Goal: Information Seeking & Learning: Learn about a topic

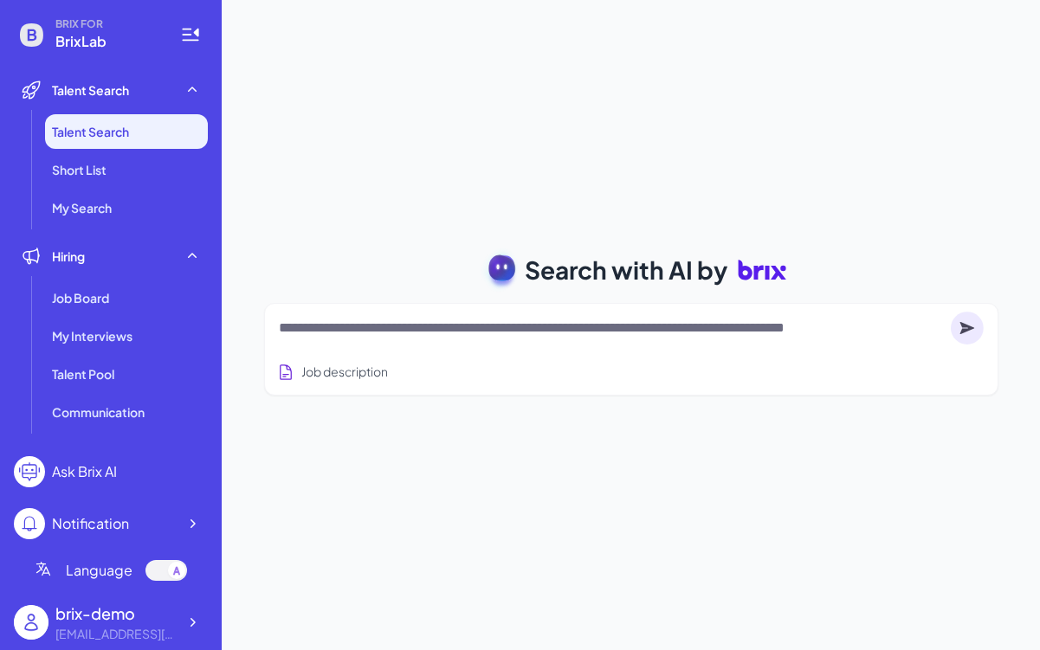
click at [396, 315] on div at bounding box center [631, 328] width 705 height 35
click at [397, 326] on textarea at bounding box center [611, 328] width 665 height 21
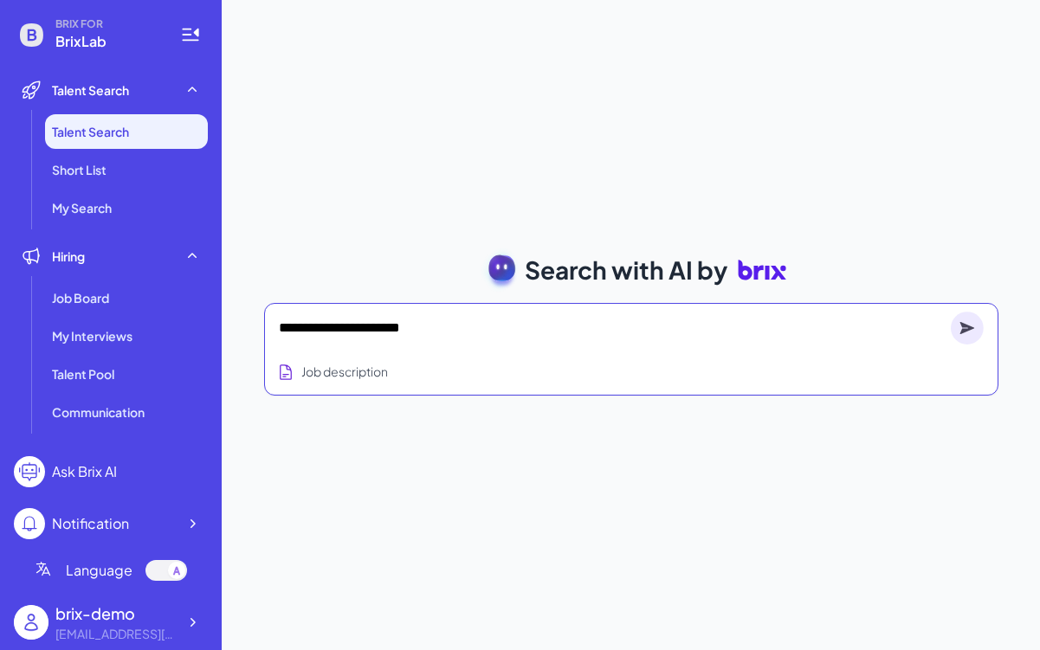
type textarea "**********"
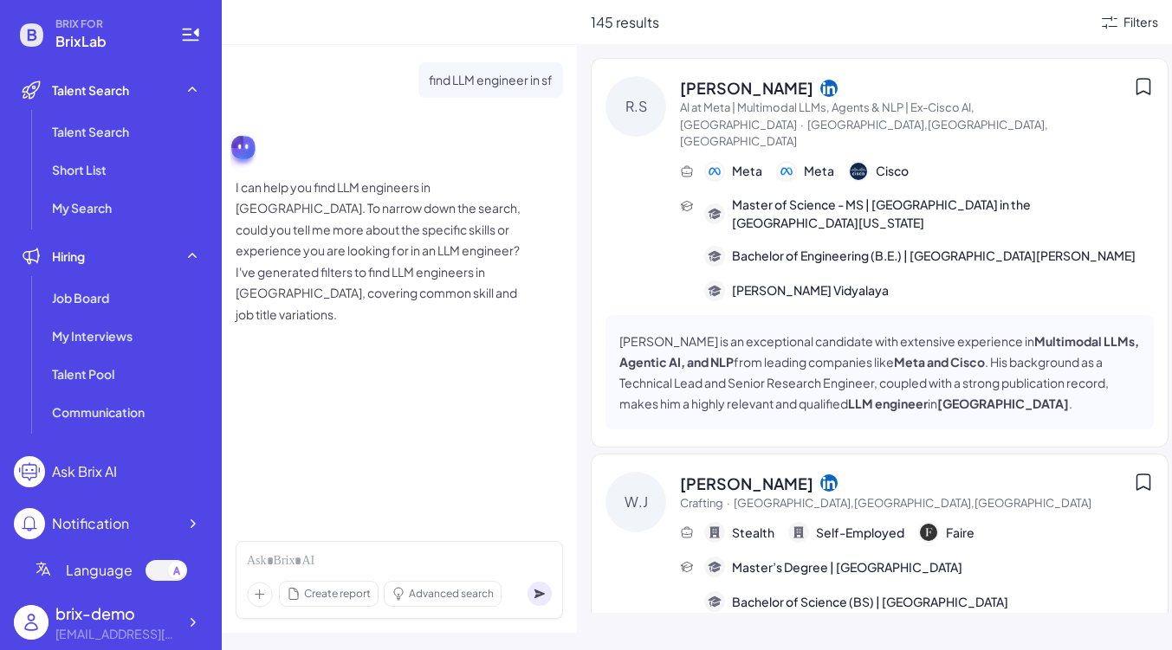
click at [1039, 25] on div "Filters" at bounding box center [1140, 22] width 35 height 18
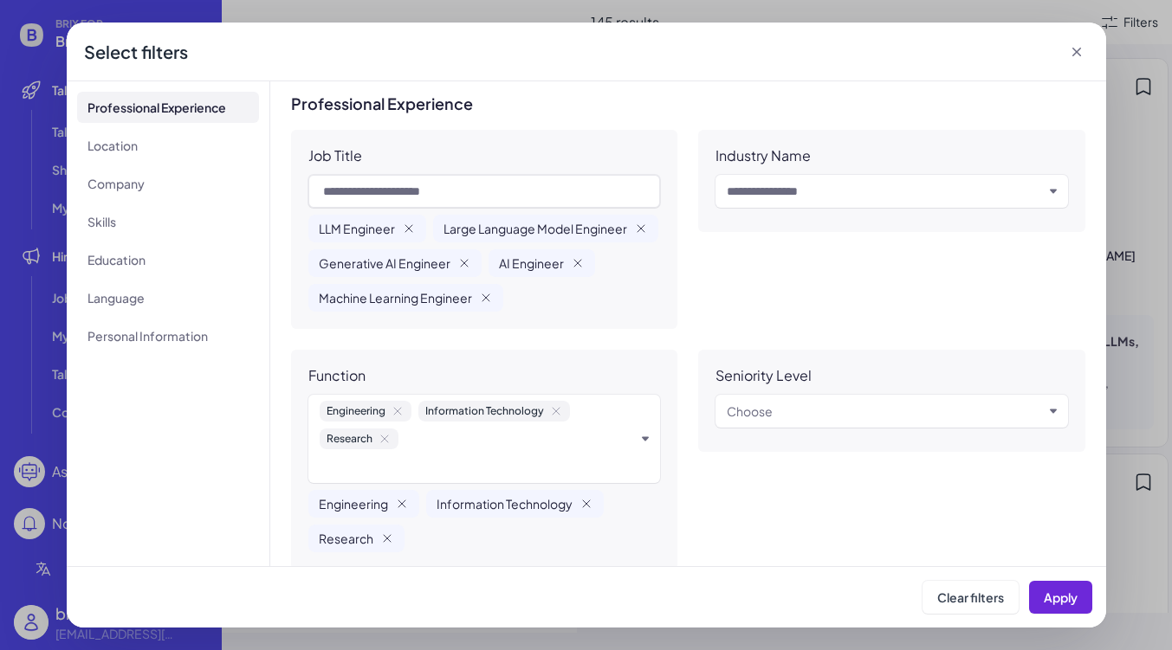
click at [1039, 56] on icon at bounding box center [1076, 51] width 17 height 17
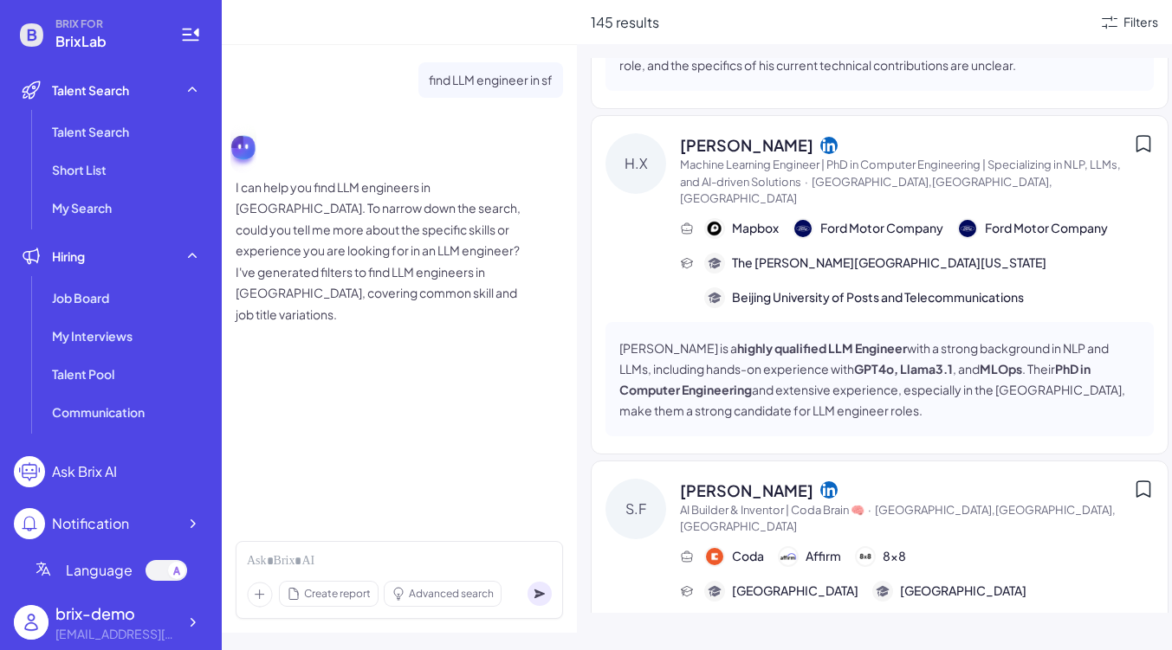
scroll to position [2843, 0]
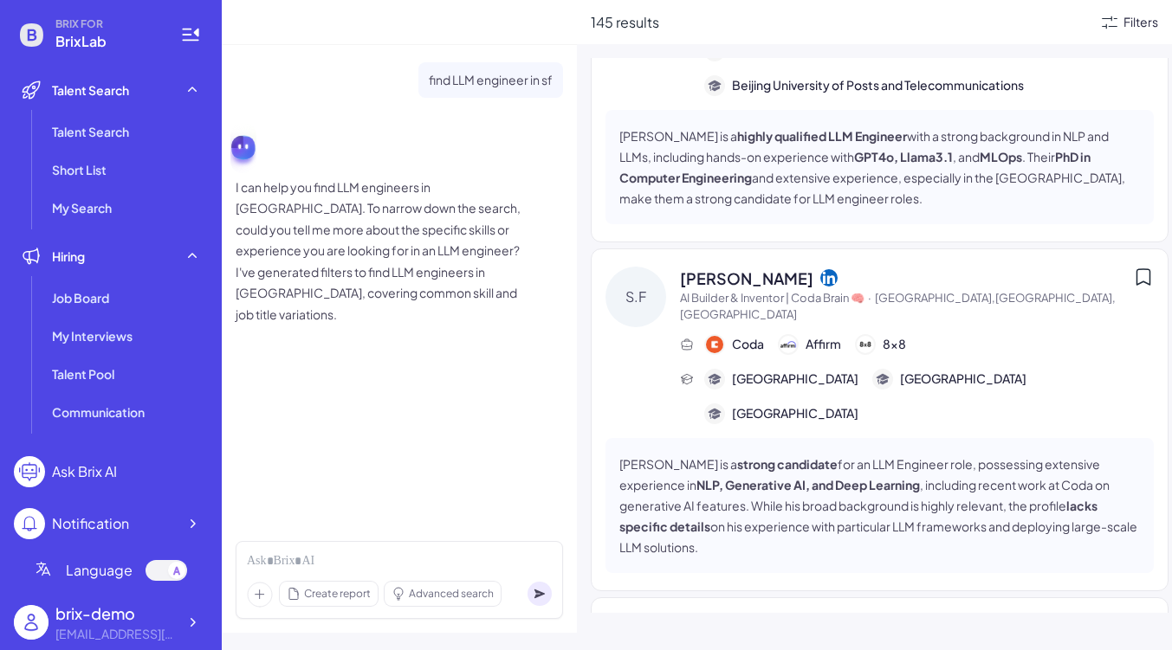
click at [1039, 30] on div "Filters" at bounding box center [1140, 22] width 35 height 18
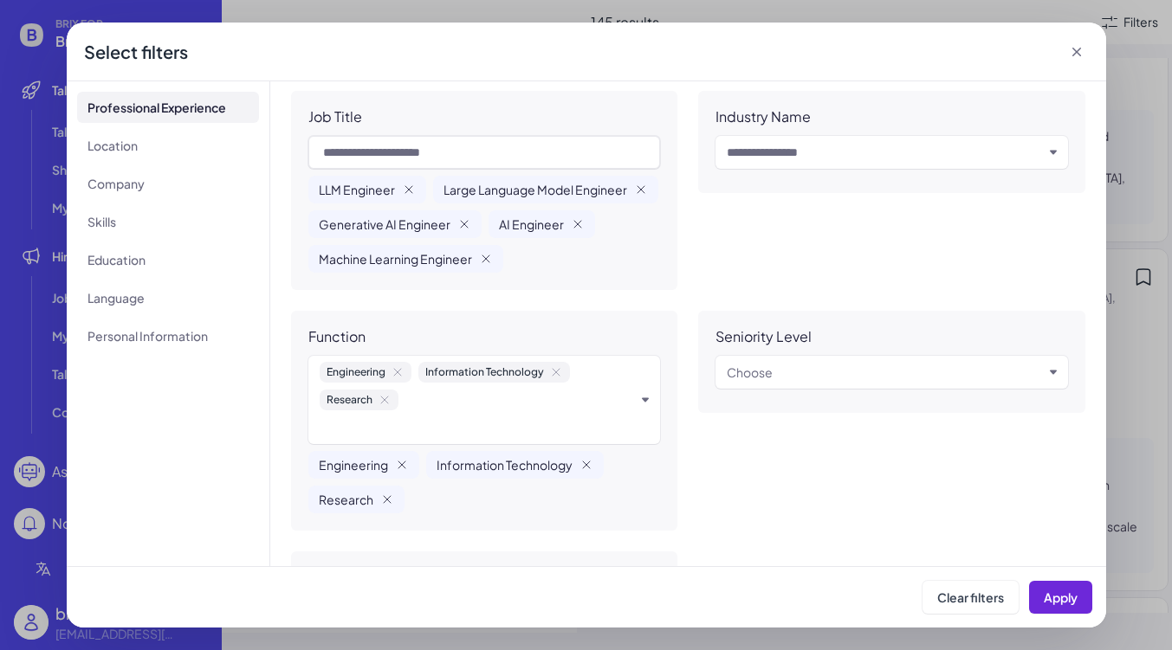
scroll to position [0, 0]
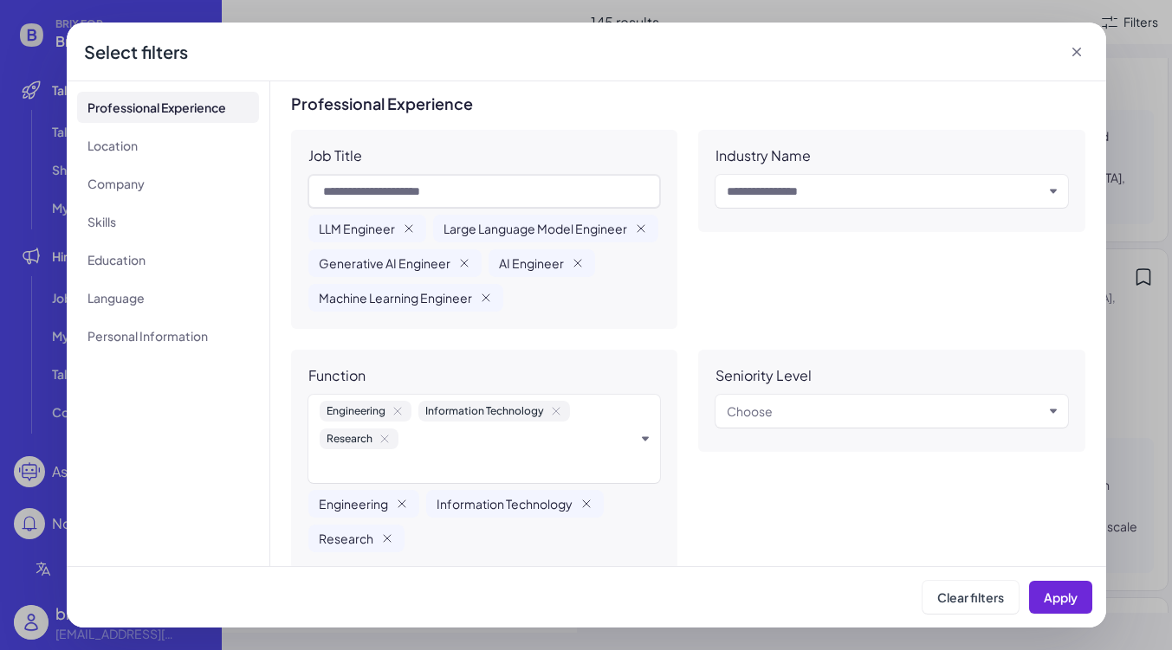
click at [747, 326] on div "Industry Name Input and choose" at bounding box center [891, 229] width 387 height 199
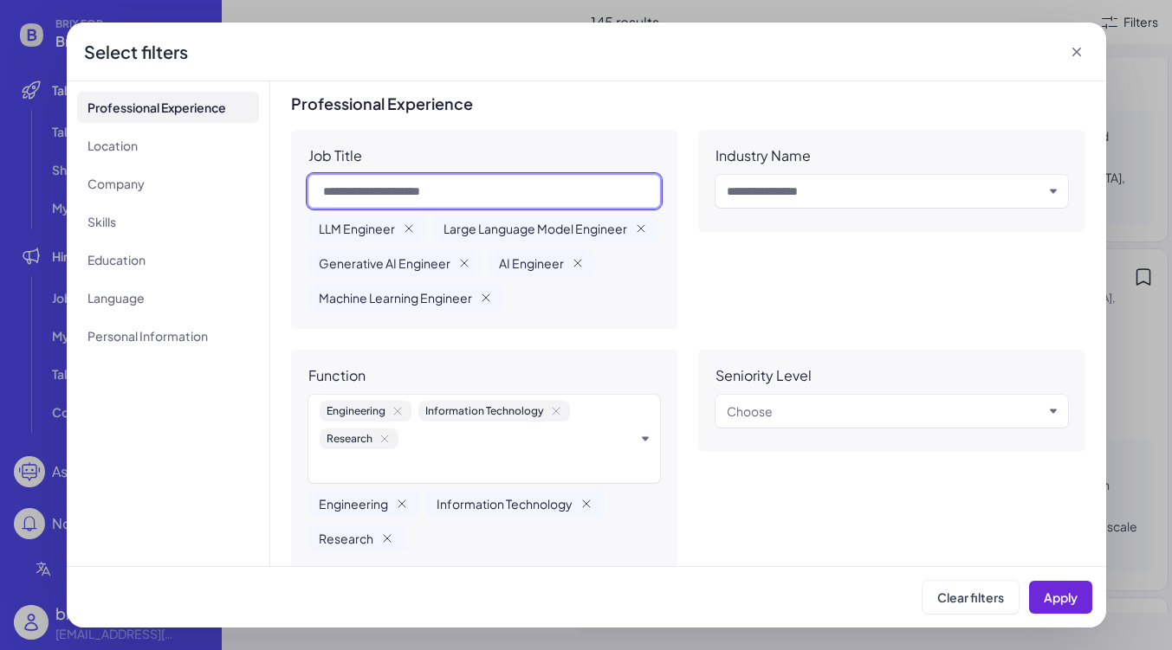
click at [467, 196] on input "text" at bounding box center [484, 191] width 352 height 33
type input "*"
type input "**********"
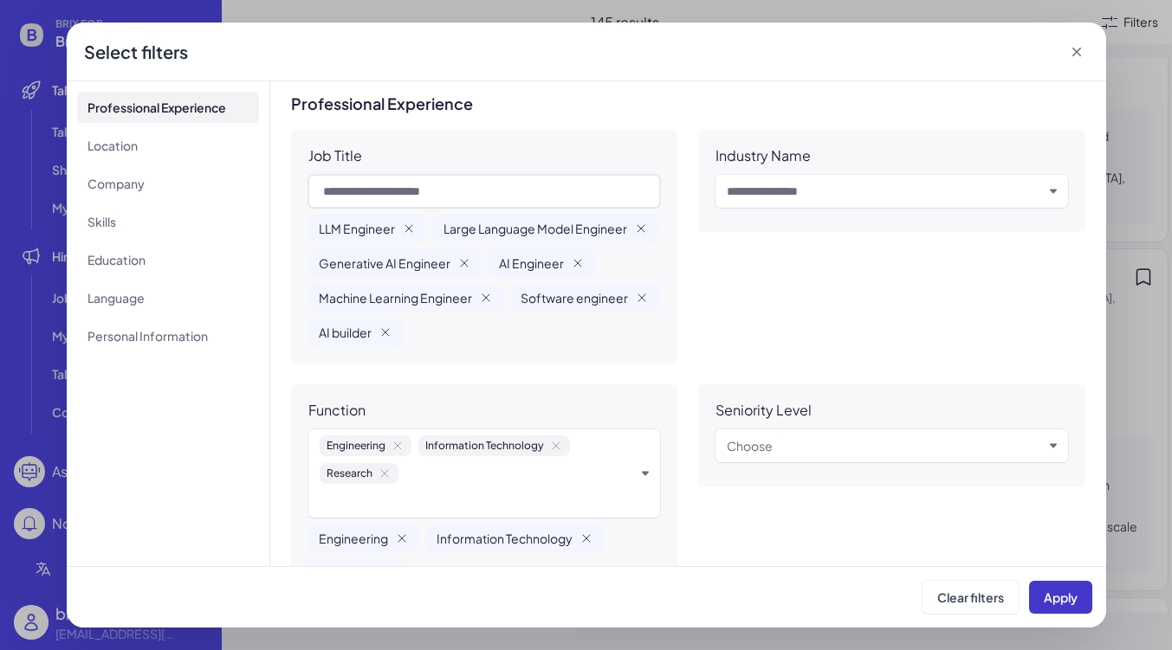
click at [1039, 605] on button "Apply" at bounding box center [1060, 597] width 63 height 33
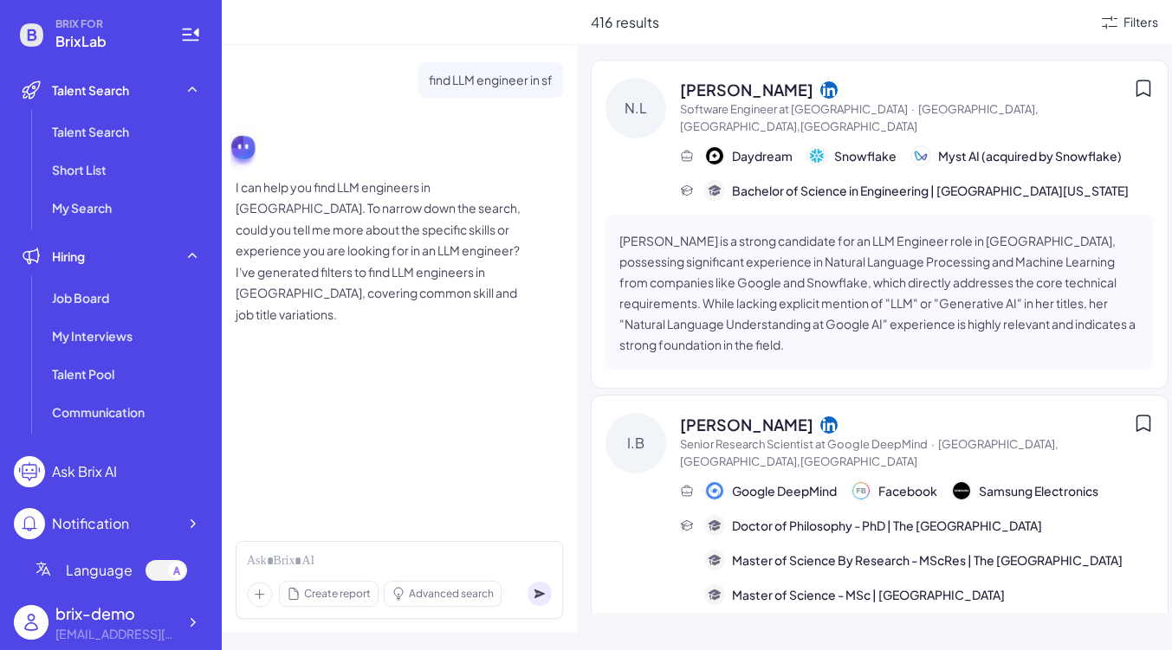
scroll to position [1362, 0]
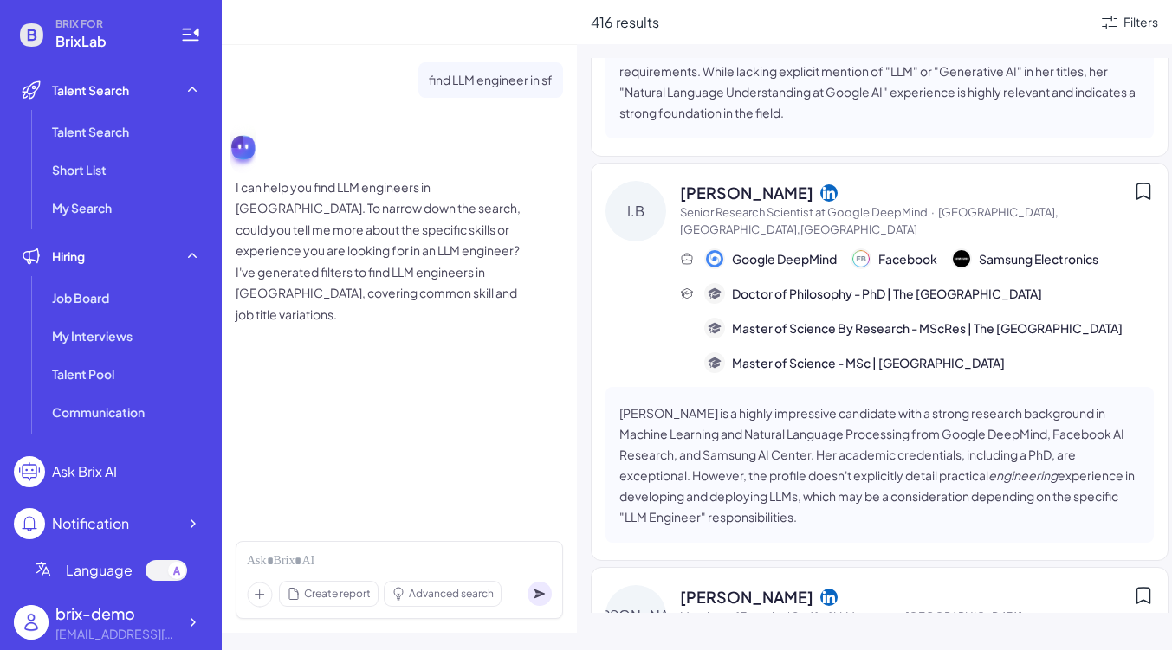
click at [1039, 32] on div "416 results Filters" at bounding box center [874, 22] width 595 height 44
click at [1039, 24] on icon at bounding box center [1109, 22] width 21 height 21
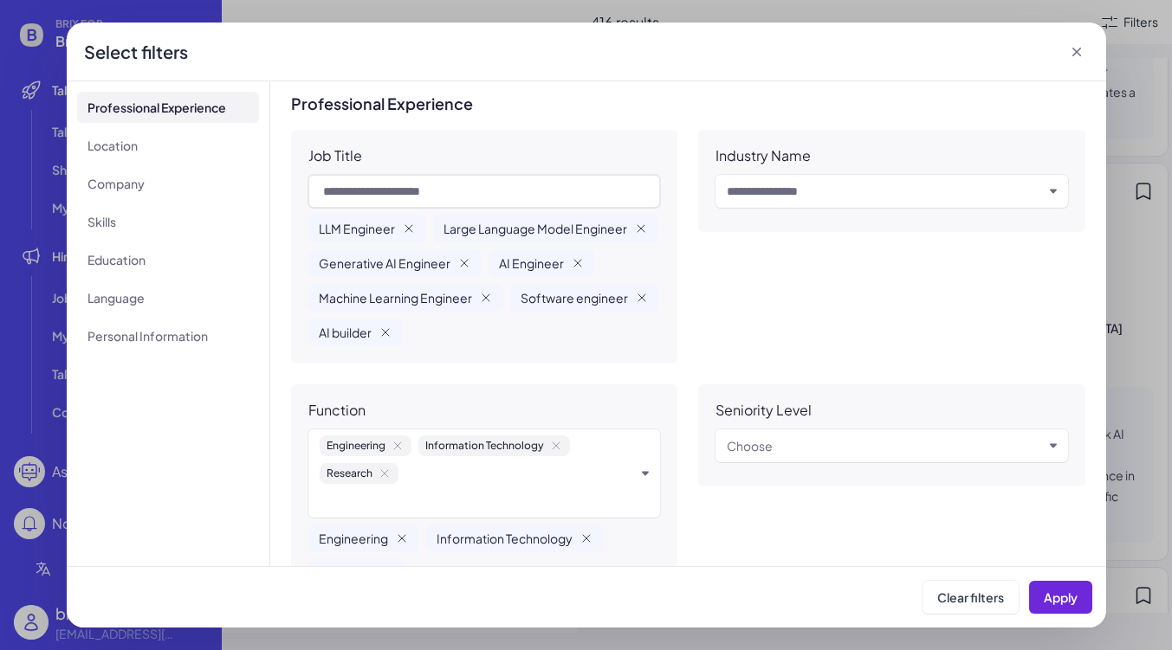
click at [1039, 44] on icon at bounding box center [1076, 51] width 17 height 17
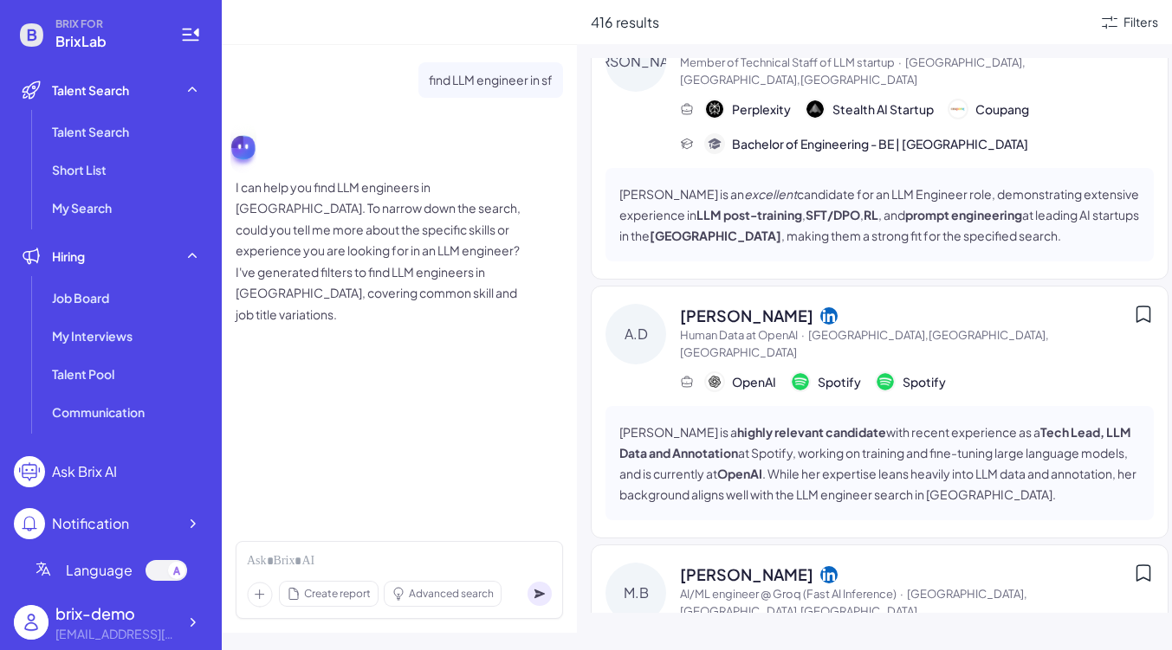
scroll to position [2034, 0]
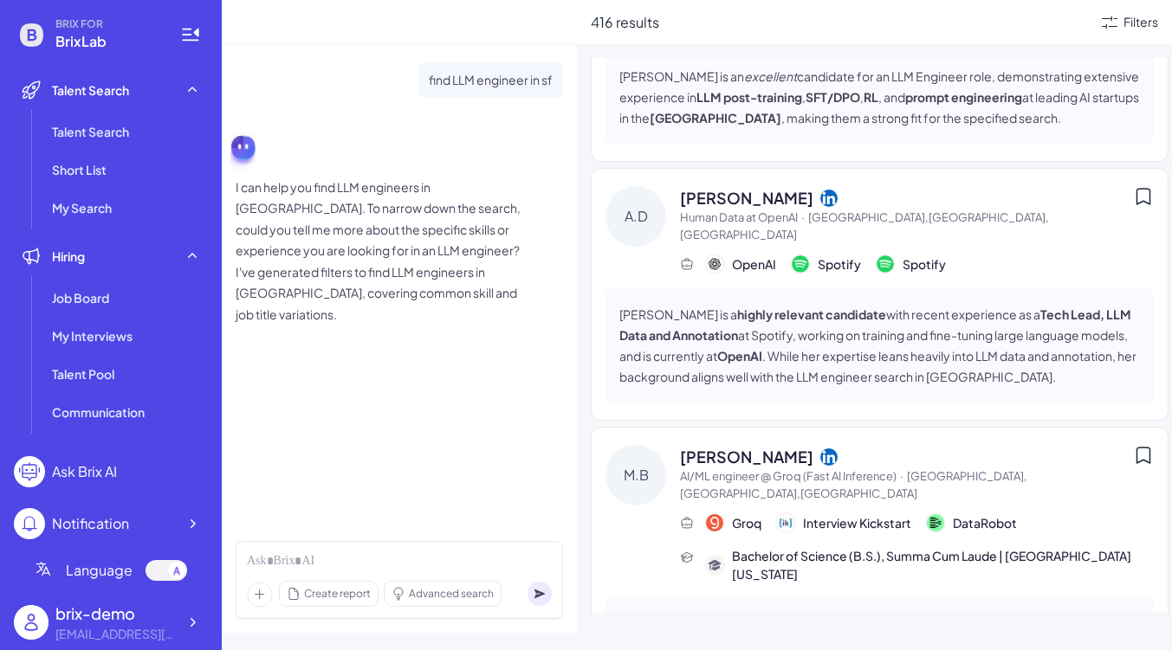
click at [823, 307] on strong "highly relevant candidate" at bounding box center [811, 315] width 149 height 16
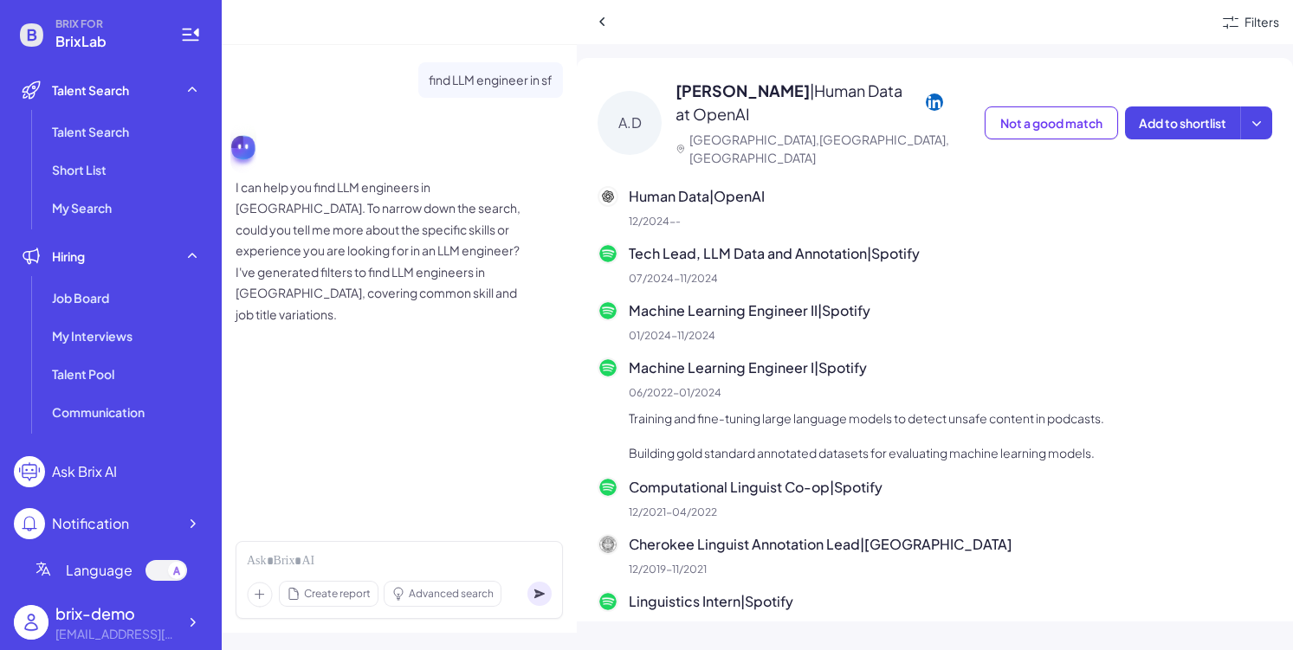
scroll to position [283, 0]
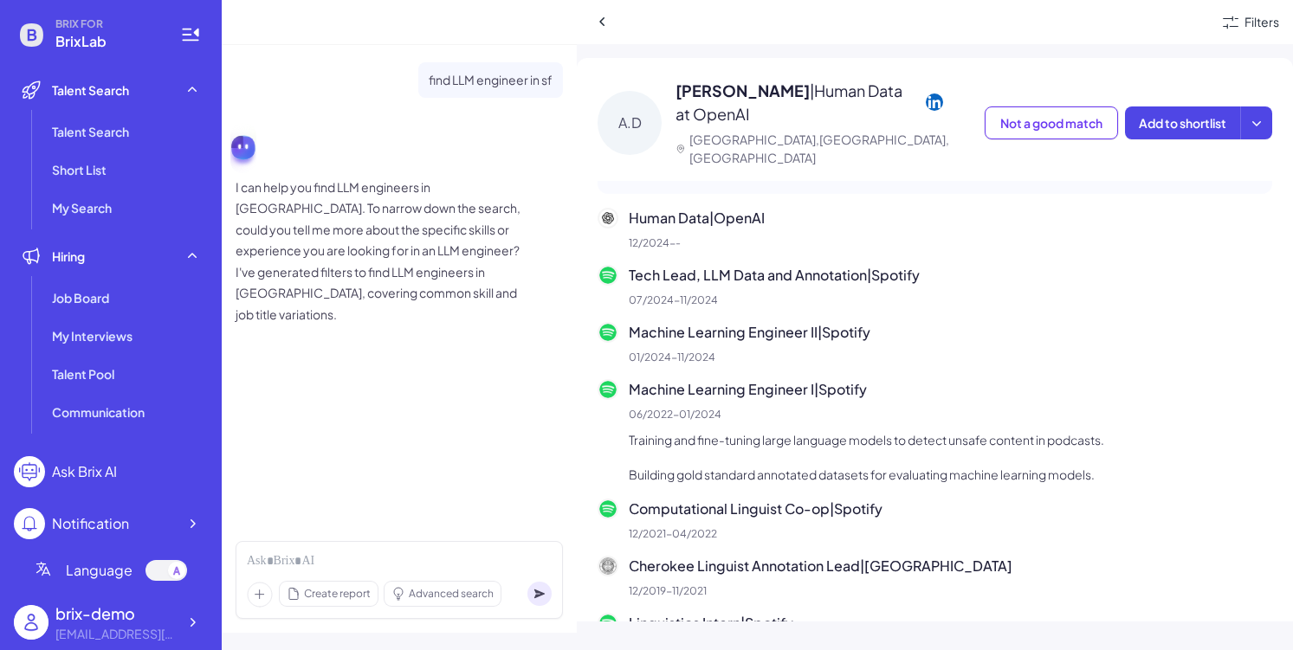
click at [911, 464] on p "Building gold standard annotated datasets for evaluating machine learning model…" at bounding box center [950, 474] width 643 height 21
click at [927, 430] on p "Training and fine-tuning large language models to detect unsafe content in podc…" at bounding box center [950, 440] width 643 height 21
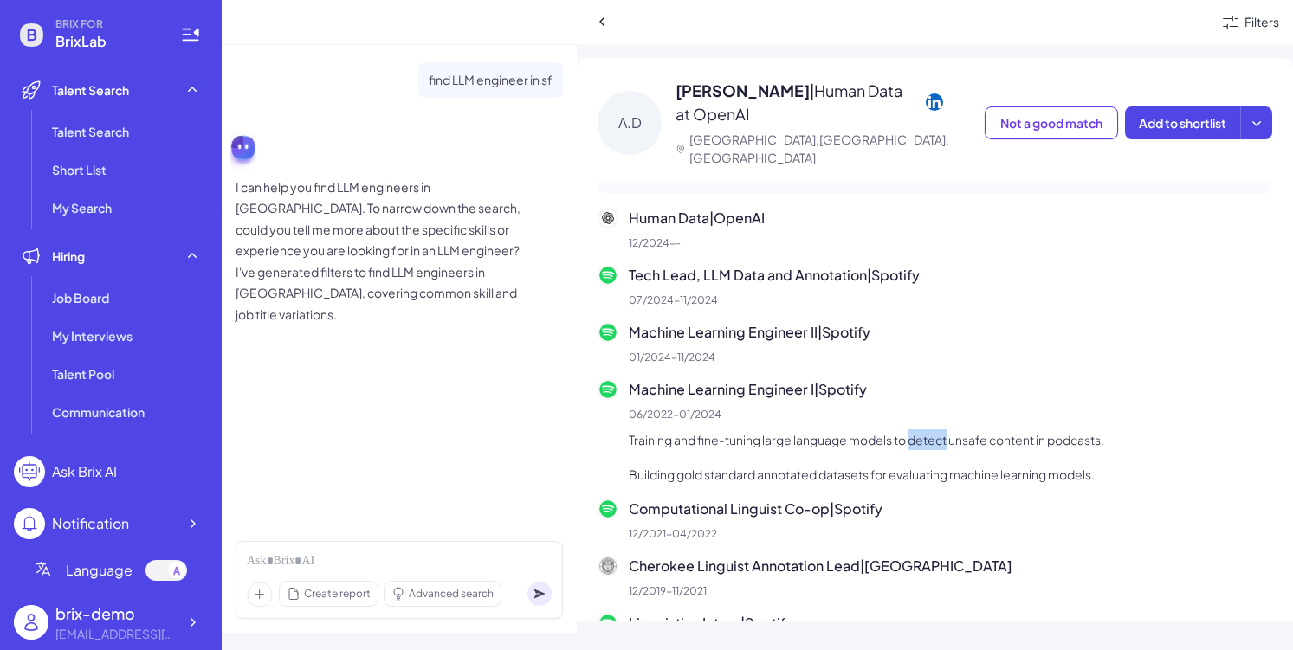
click at [927, 430] on p "Training and fine-tuning large language models to detect unsafe content in podc…" at bounding box center [950, 440] width 643 height 21
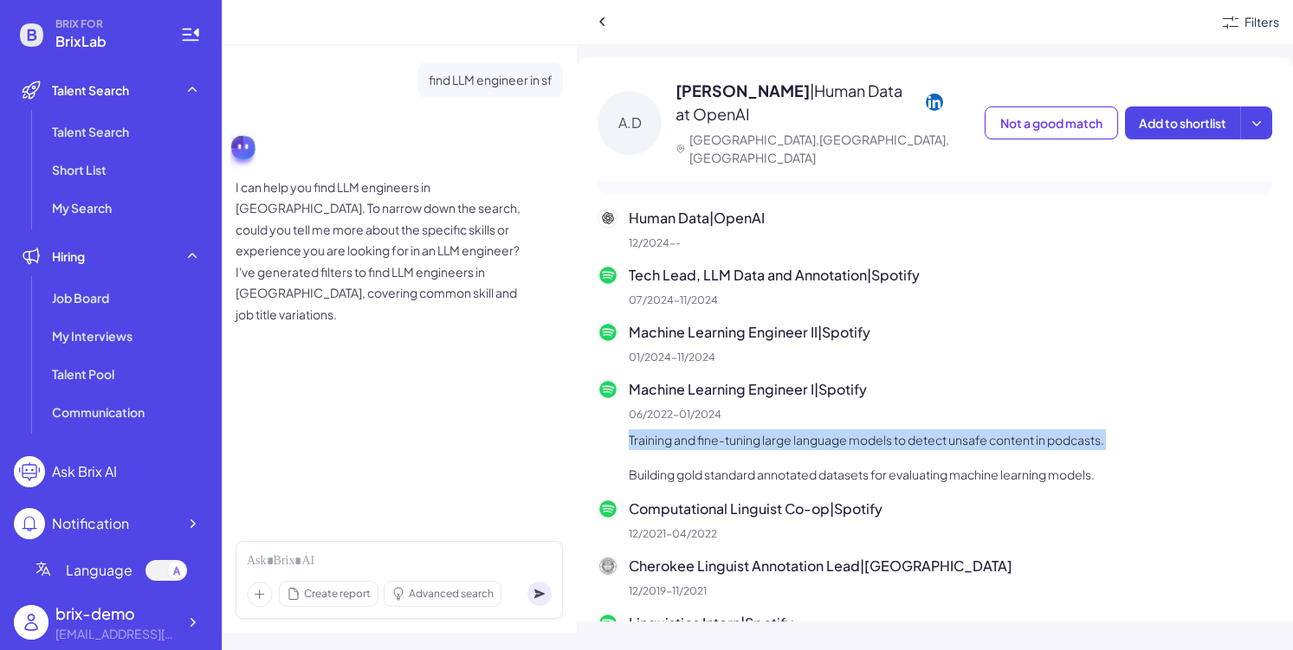
scroll to position [210, 0]
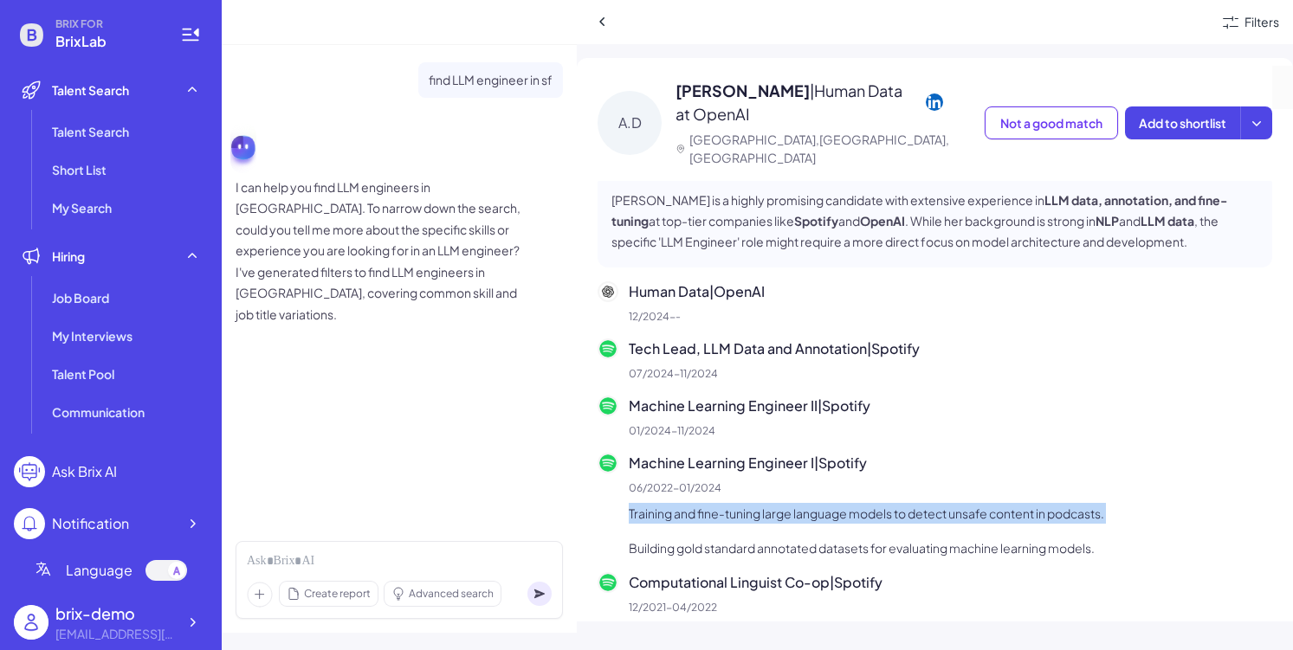
click at [766, 281] on p "Human Data | OpenAI" at bounding box center [950, 291] width 643 height 21
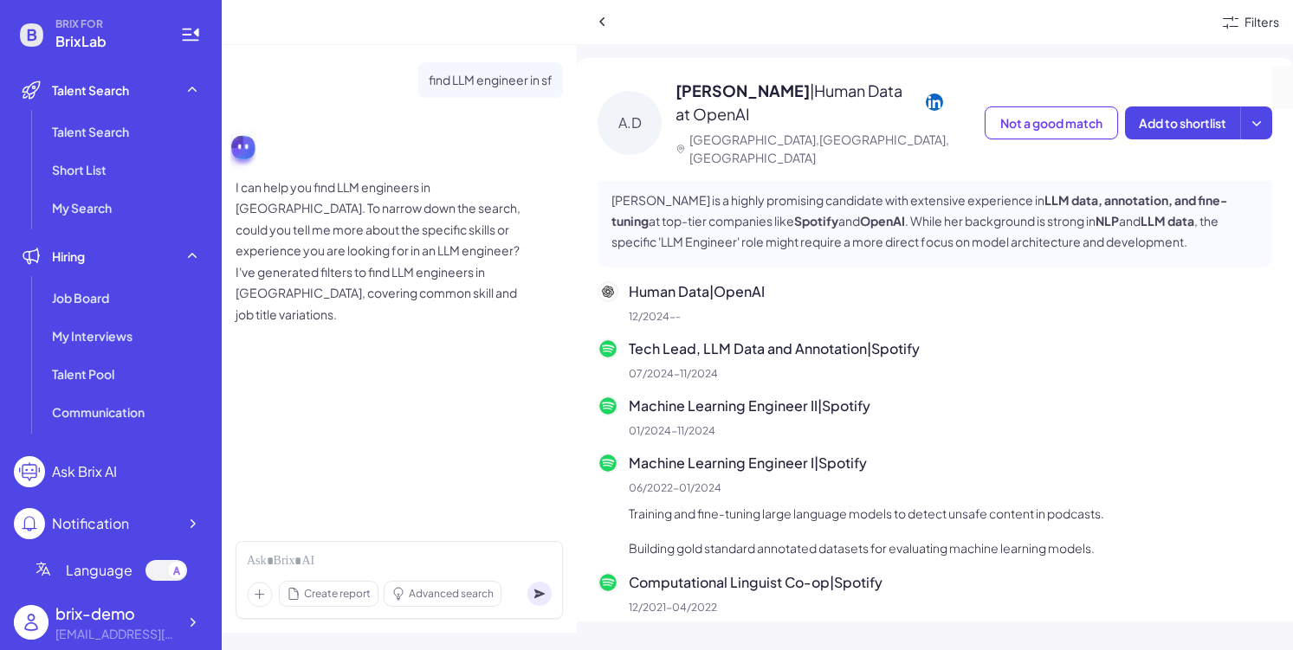
click at [766, 281] on p "Human Data | OpenAI" at bounding box center [950, 291] width 643 height 21
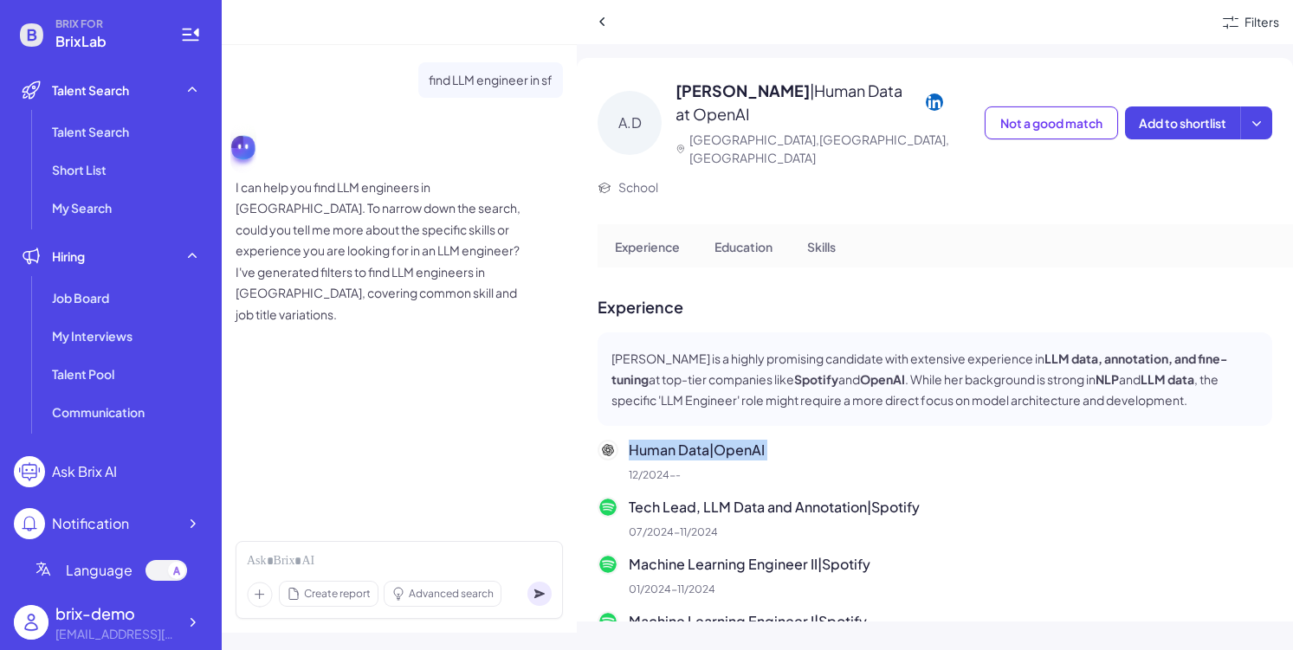
scroll to position [12, 0]
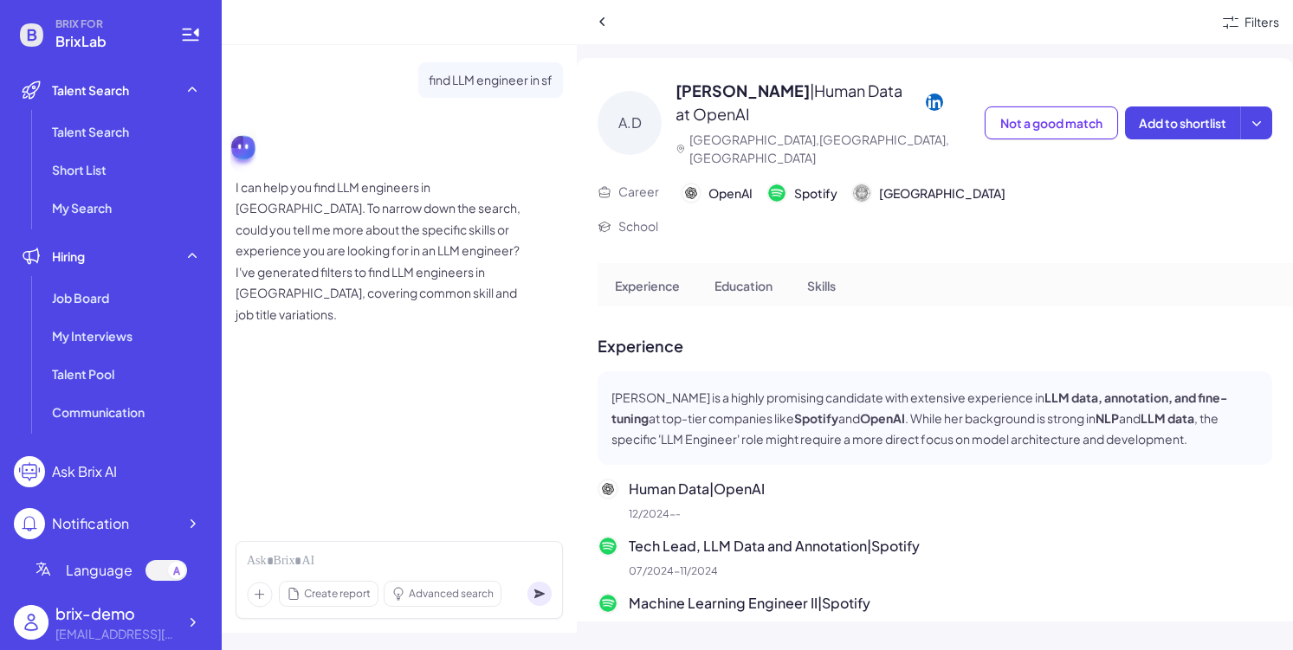
click at [931, 103] on icon at bounding box center [934, 102] width 17 height 17
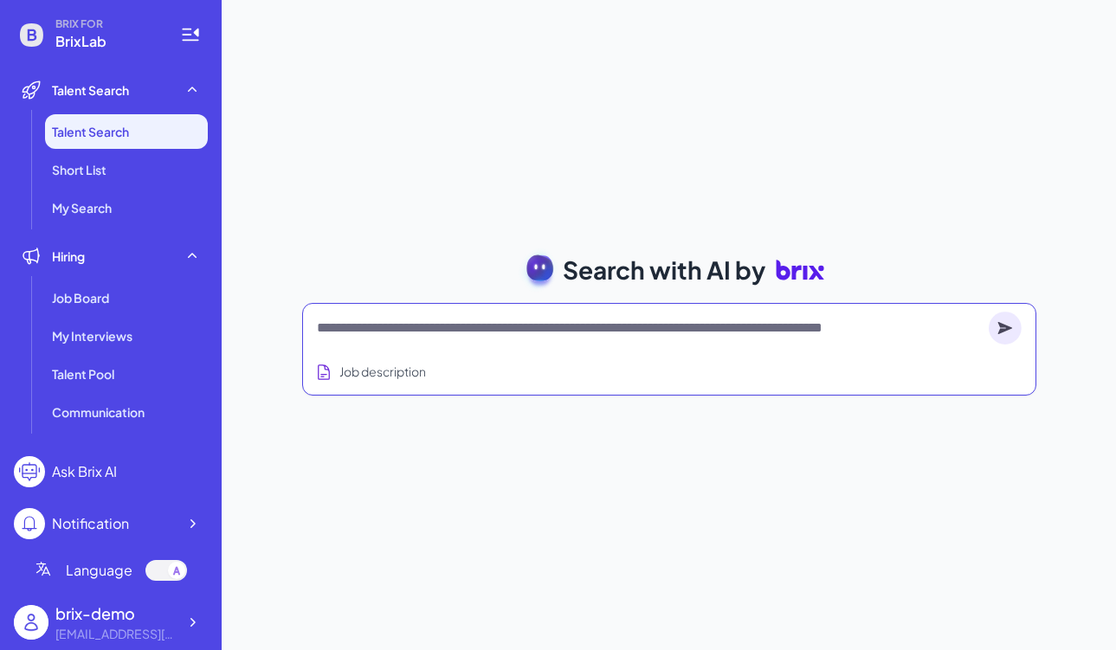
click at [467, 328] on textarea at bounding box center [649, 328] width 665 height 21
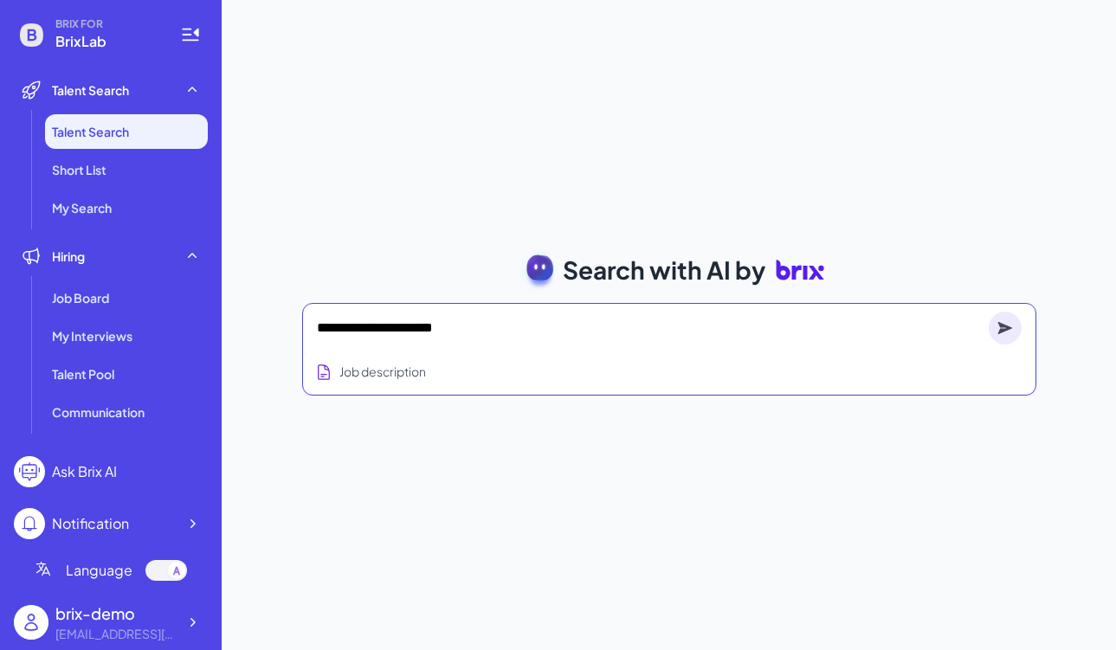
type textarea "**********"
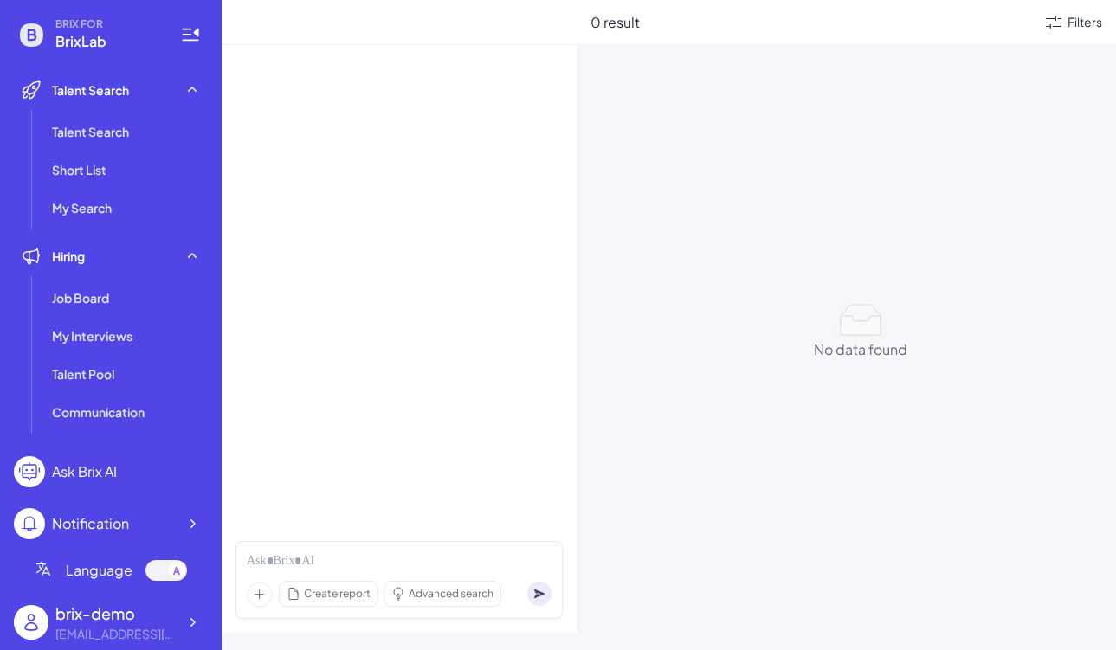
scroll to position [19, 0]
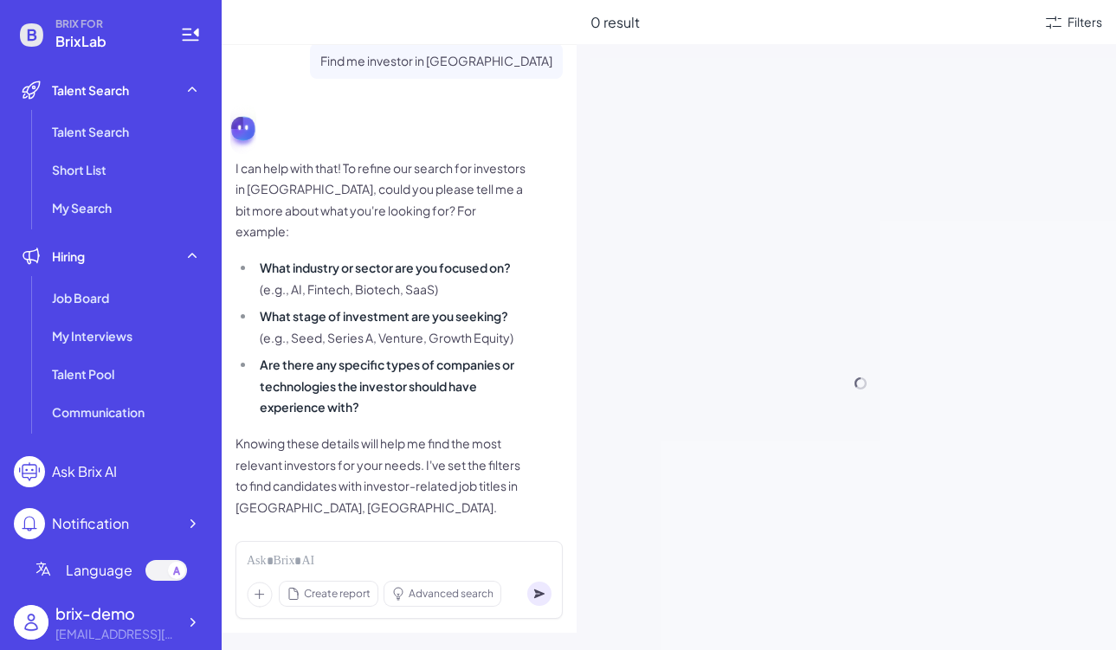
click at [450, 580] on div "Create report Advanced search" at bounding box center [399, 580] width 327 height 78
click at [446, 572] on div "Create report Advanced search" at bounding box center [399, 580] width 327 height 78
click at [412, 560] on div at bounding box center [399, 561] width 305 height 19
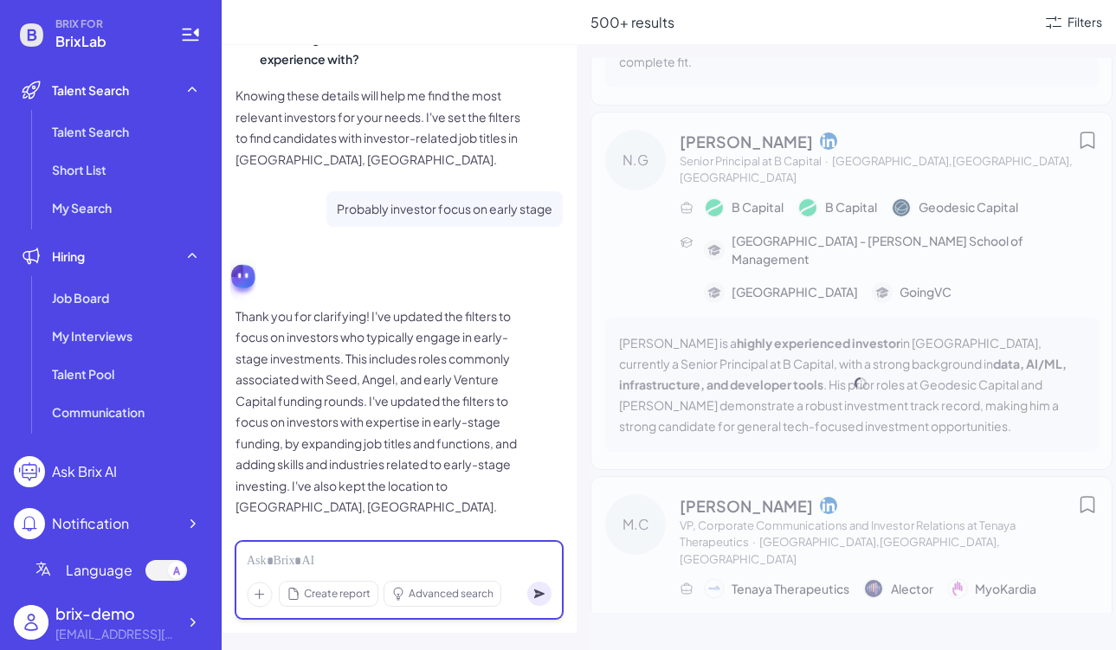
scroll to position [1579, 0]
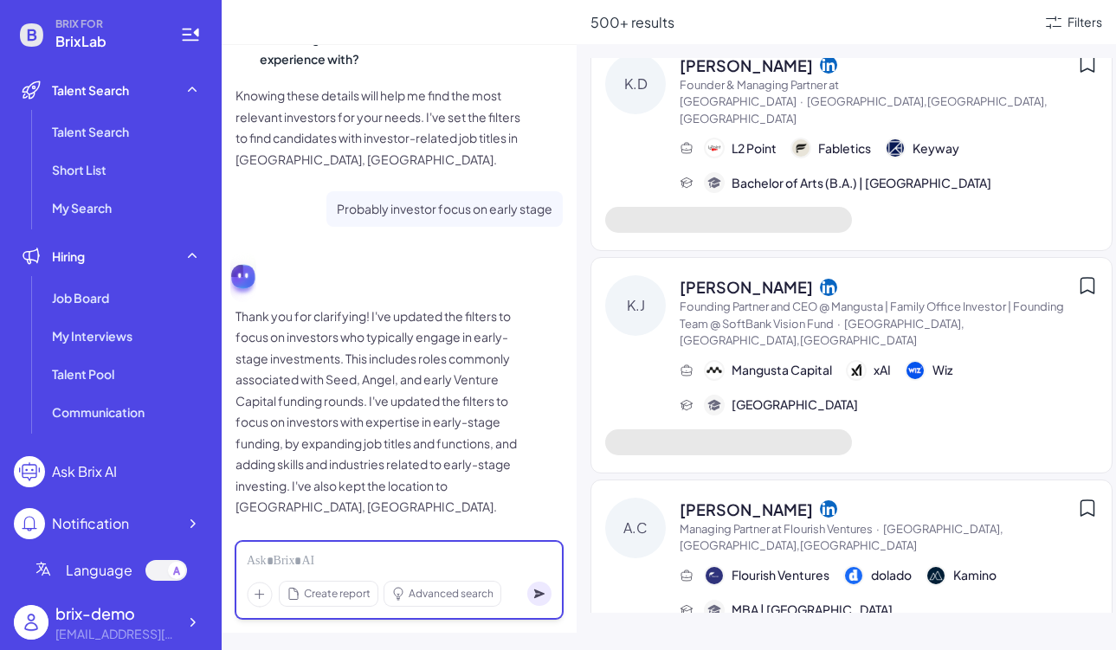
click at [392, 565] on div at bounding box center [399, 561] width 305 height 19
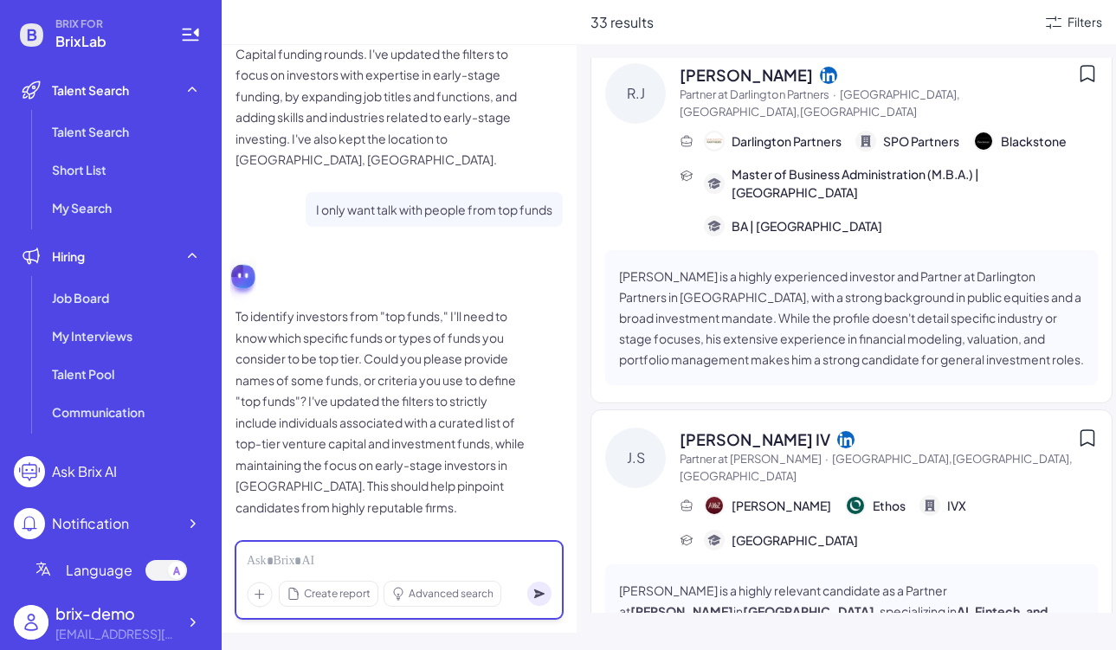
scroll to position [349, 0]
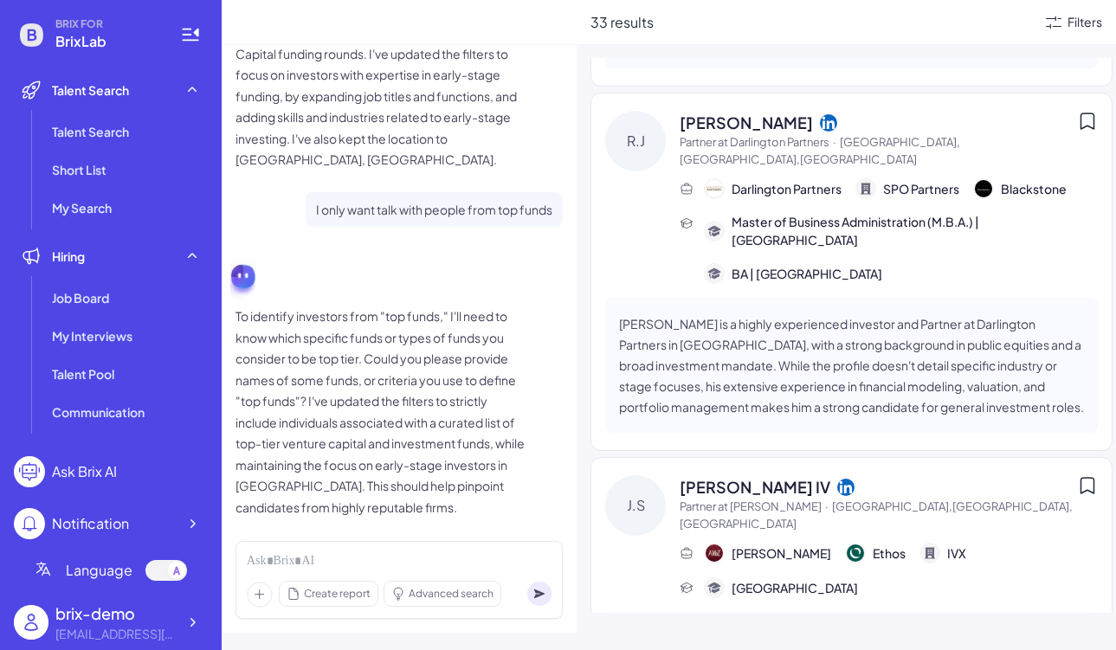
click at [1071, 22] on div "Filters" at bounding box center [1085, 22] width 35 height 18
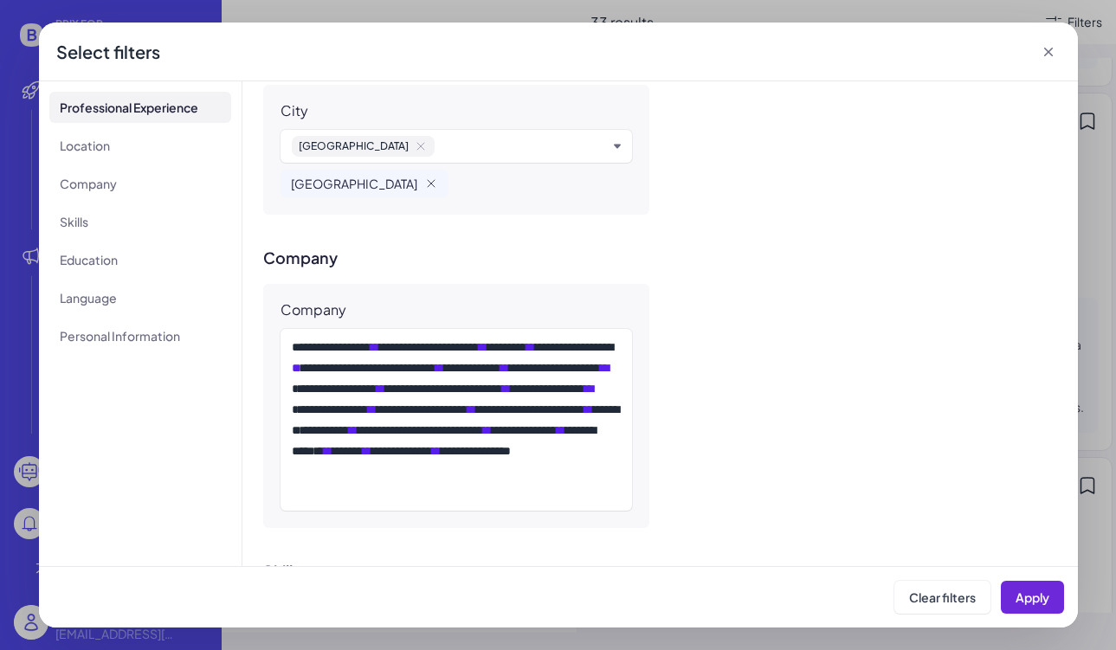
scroll to position [1134, 0]
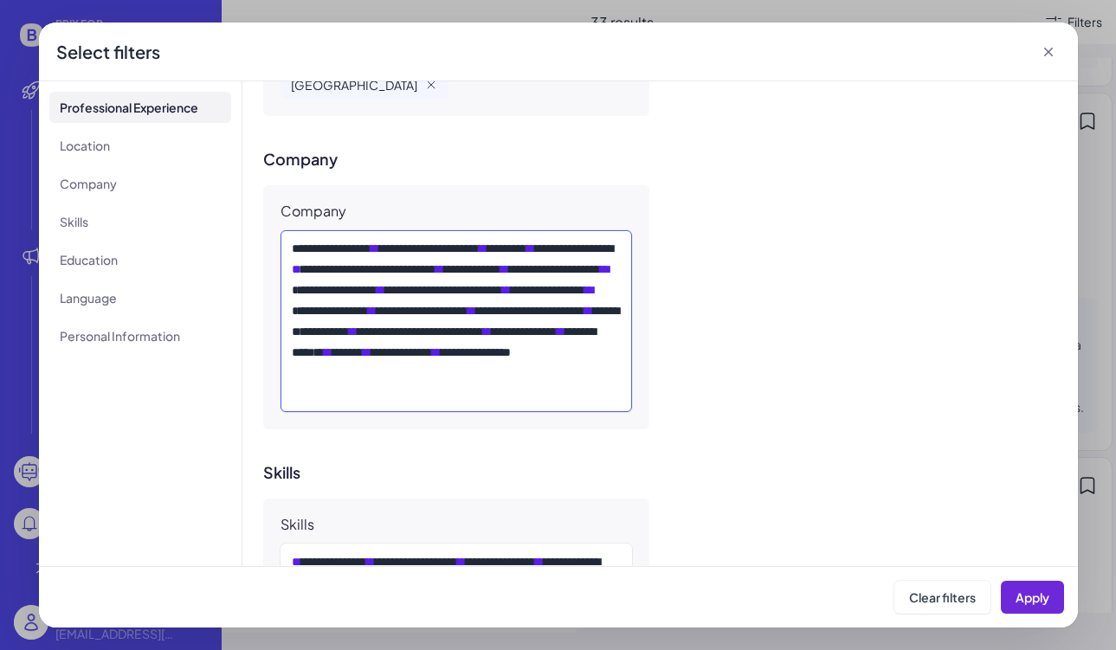
click at [512, 389] on div "**********" at bounding box center [457, 321] width 330 height 166
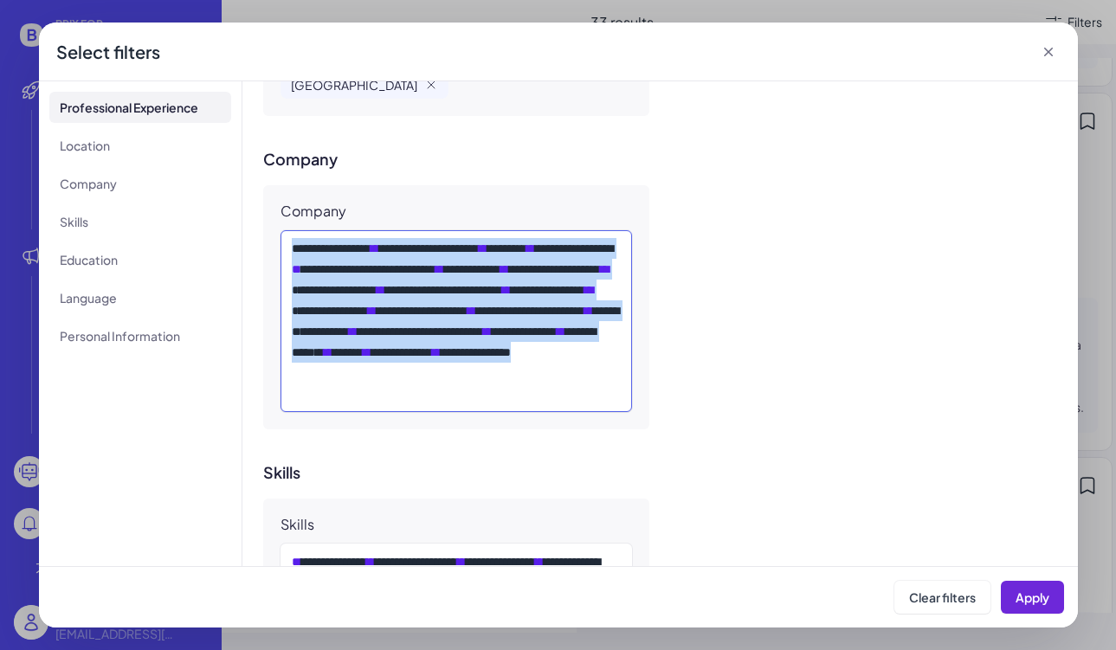
click at [522, 388] on div "**********" at bounding box center [457, 321] width 330 height 166
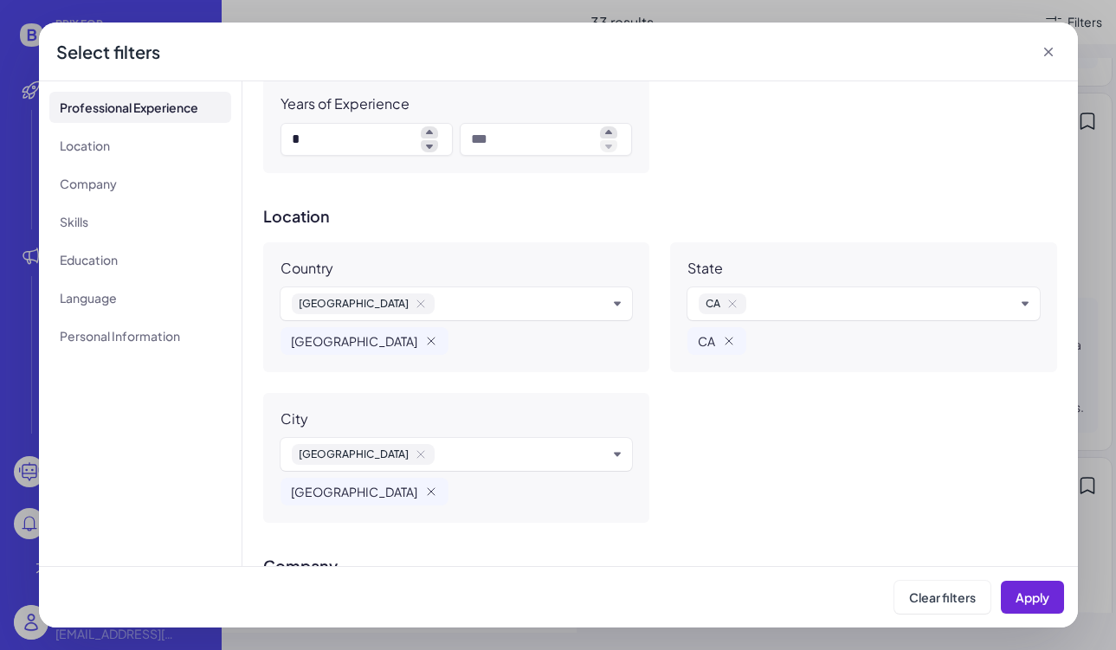
scroll to position [736, 0]
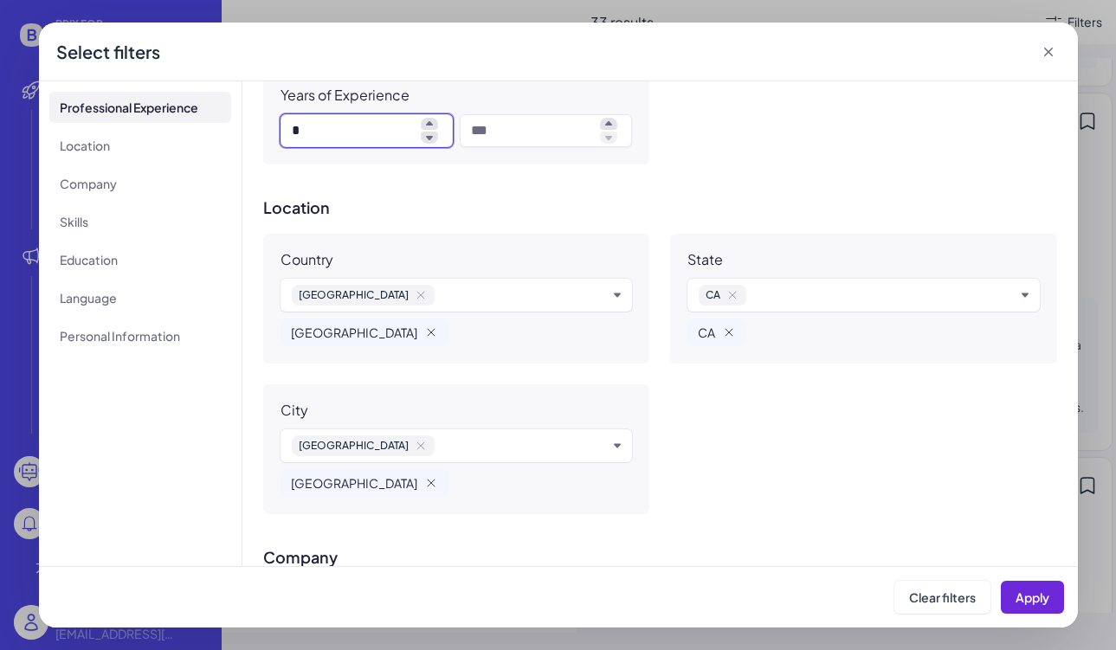
click at [391, 131] on input "*" at bounding box center [353, 130] width 122 height 21
type input "*"
click at [1031, 604] on span "Apply" at bounding box center [1033, 598] width 34 height 16
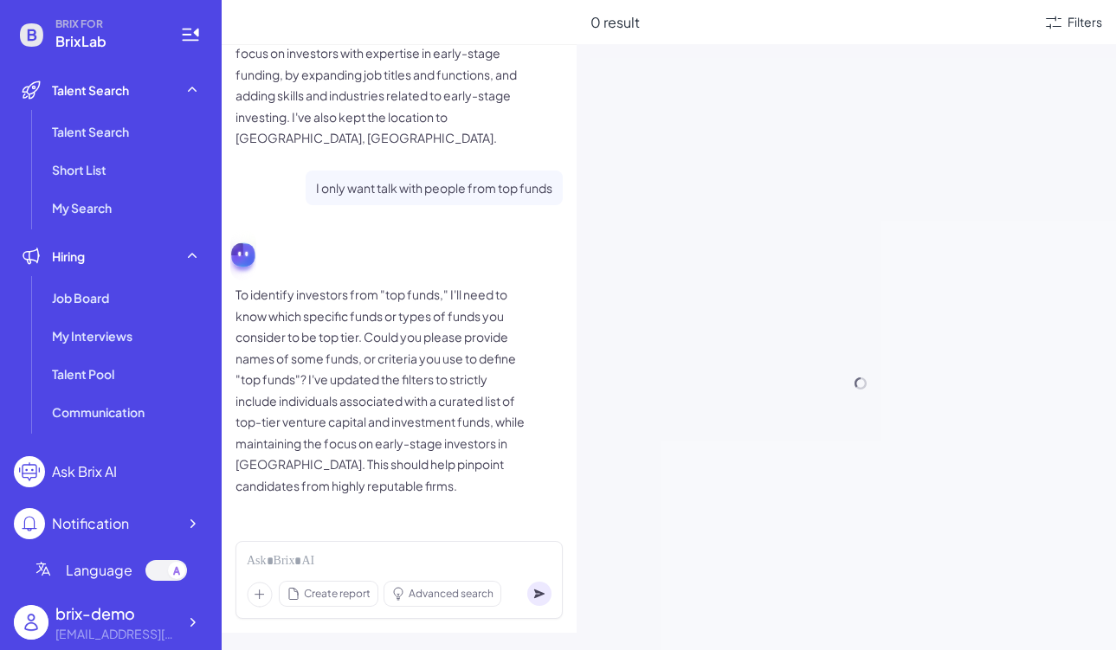
scroll to position [714, 0]
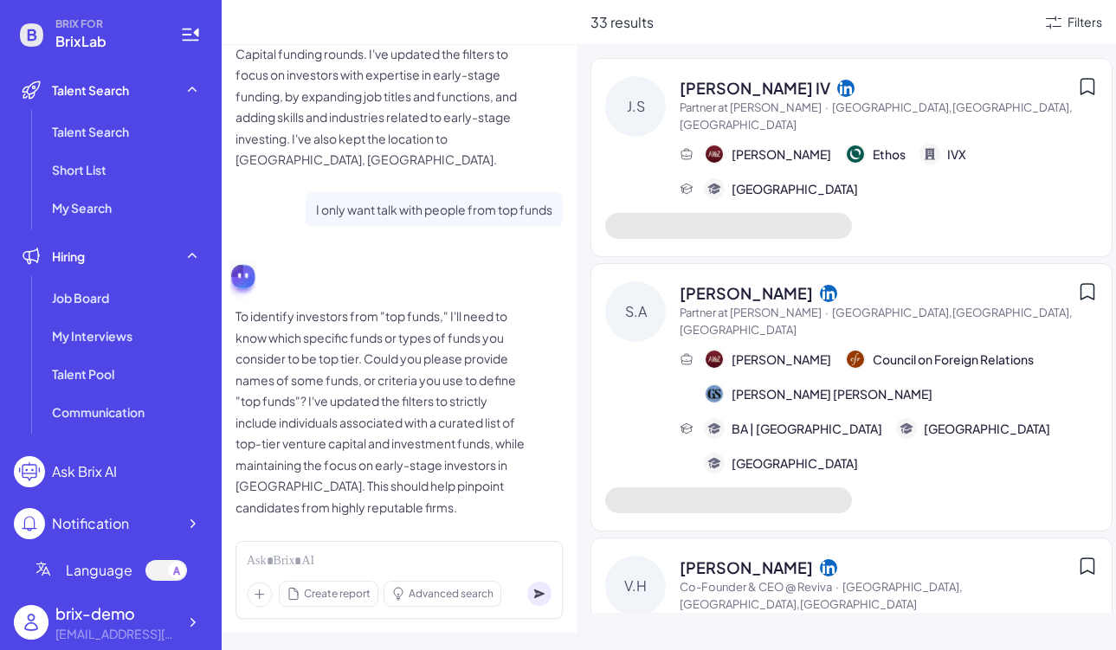
click at [1066, 25] on div "Filters" at bounding box center [1072, 22] width 59 height 21
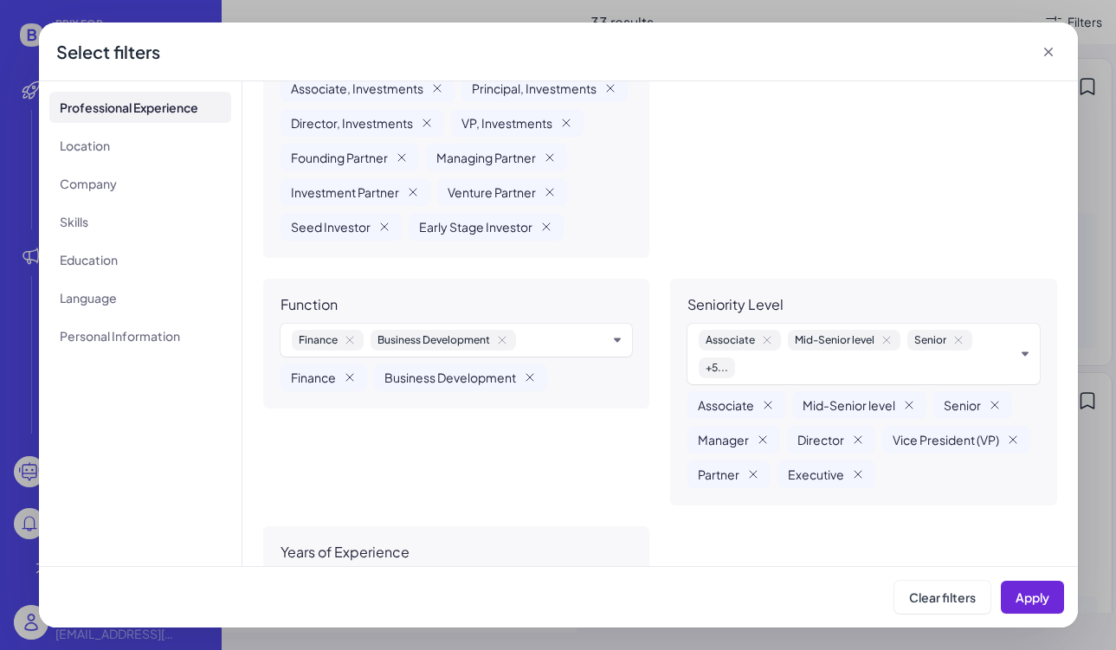
scroll to position [275, 0]
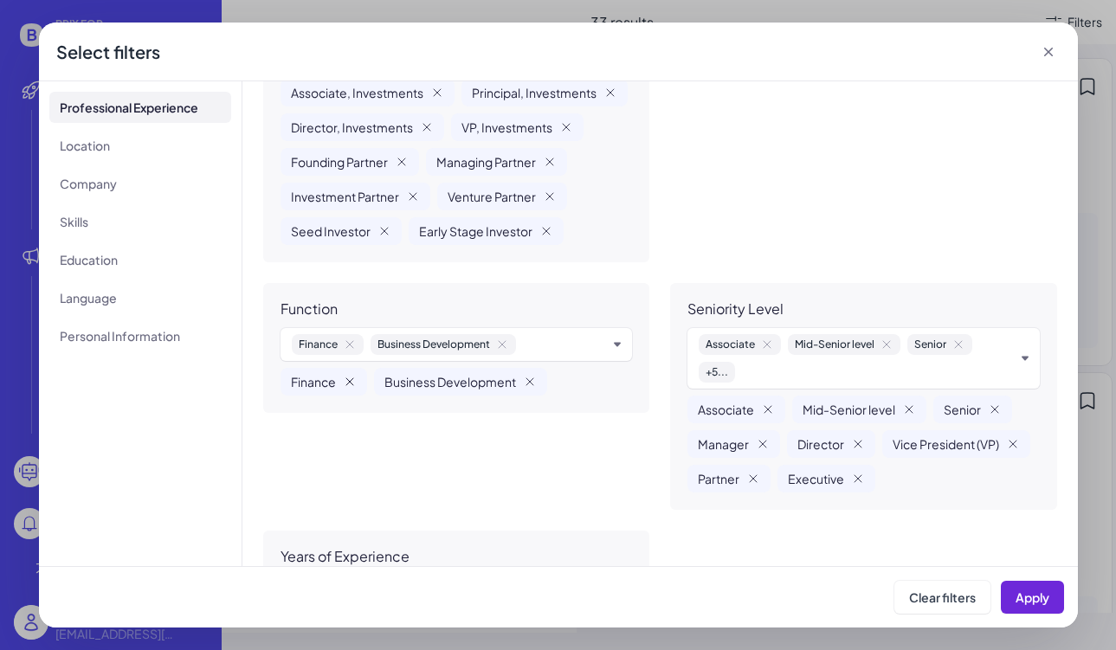
click at [351, 380] on icon "Remove Finance" at bounding box center [349, 381] width 7 height 7
click at [434, 384] on icon "Remove Business Development" at bounding box center [436, 381] width 7 height 7
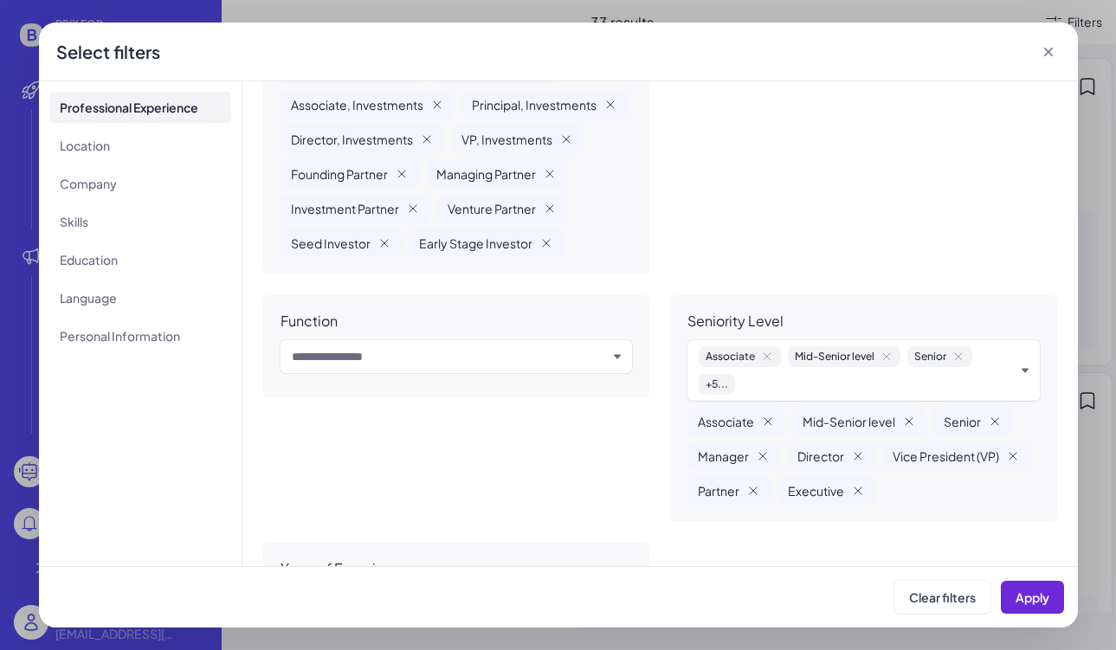
scroll to position [260, 0]
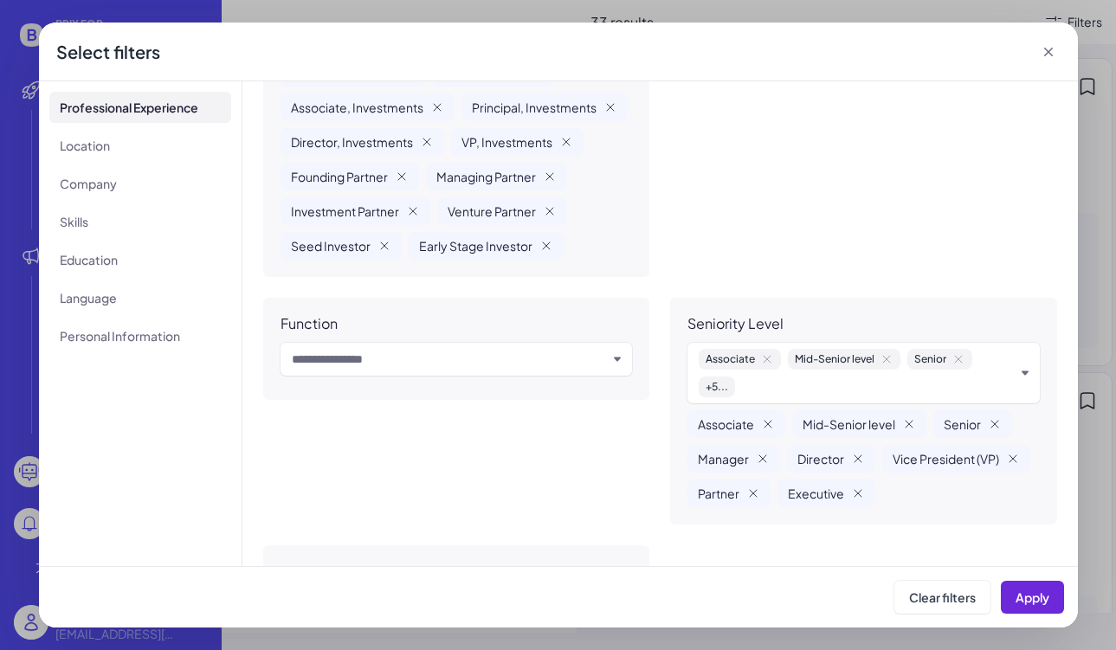
click at [597, 368] on input "text" at bounding box center [450, 359] width 316 height 21
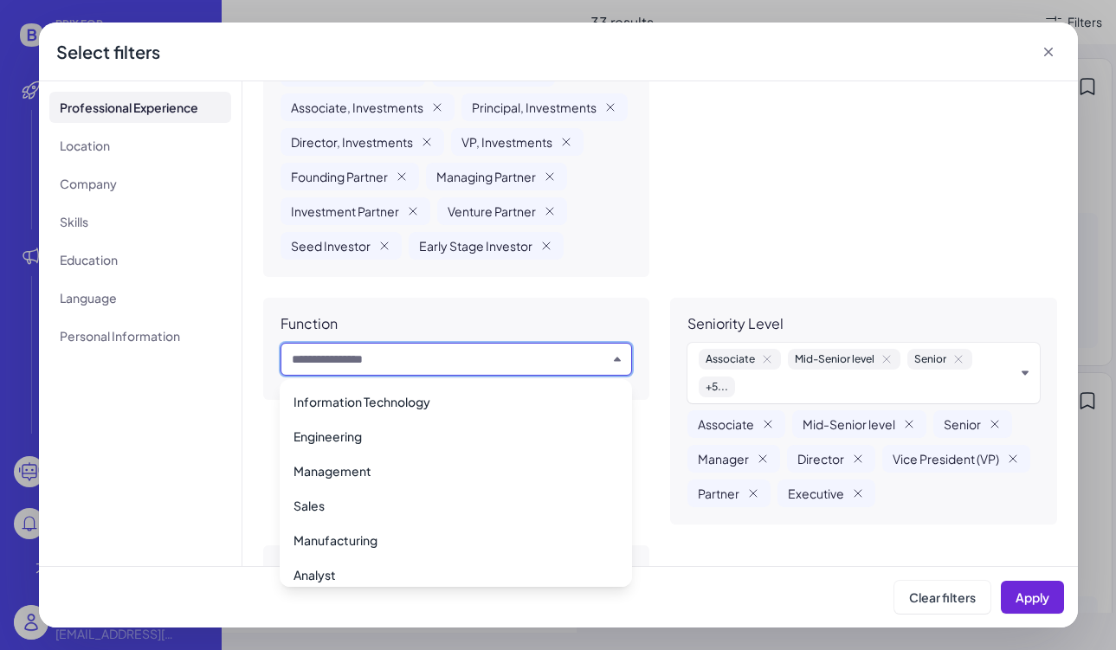
click at [666, 206] on div "Job Title Investor Investment Professional Venture Capitalist Angel Investor In…" at bounding box center [660, 255] width 794 height 771
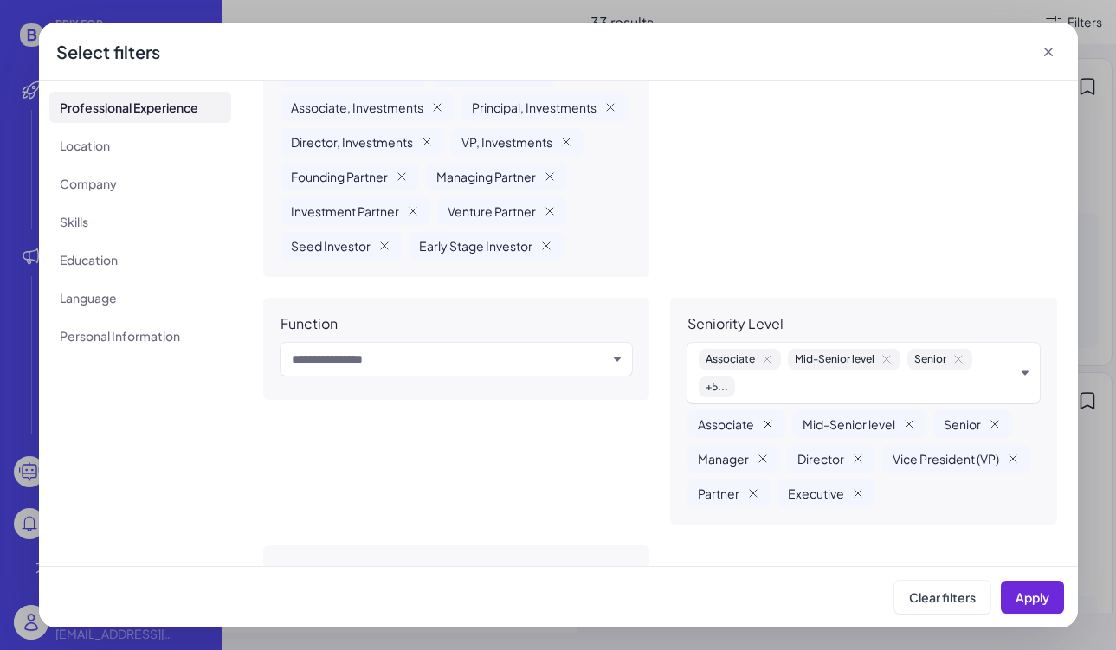
click at [769, 425] on icon "Remove Associate" at bounding box center [768, 424] width 7 height 7
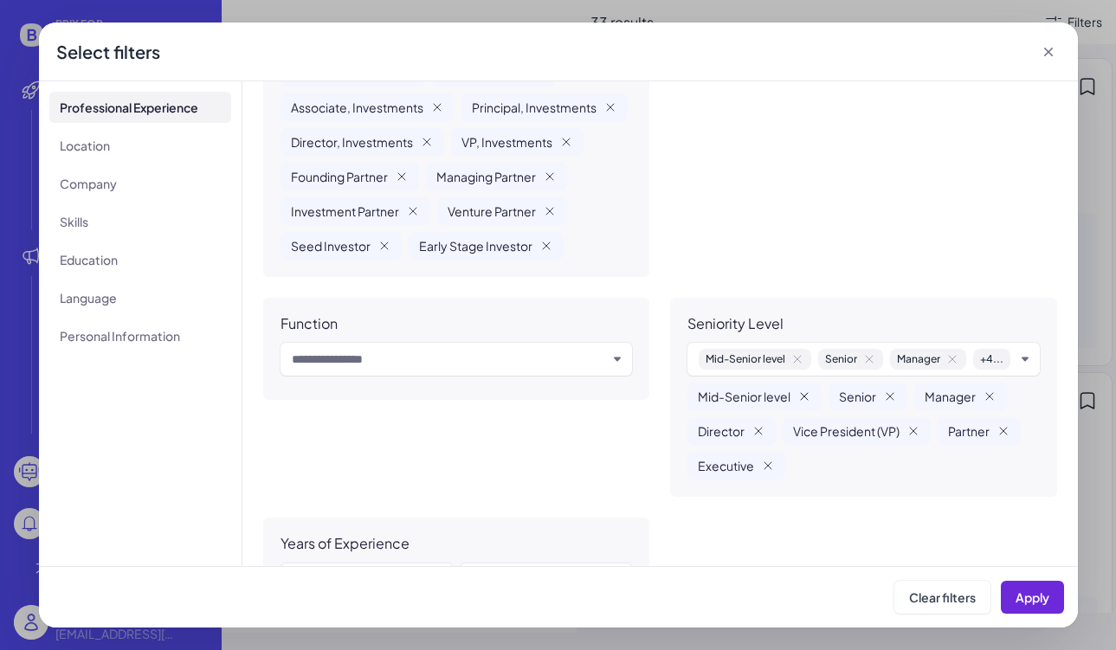
click at [809, 397] on icon "Remove Mid-Senior level" at bounding box center [805, 397] width 14 height 14
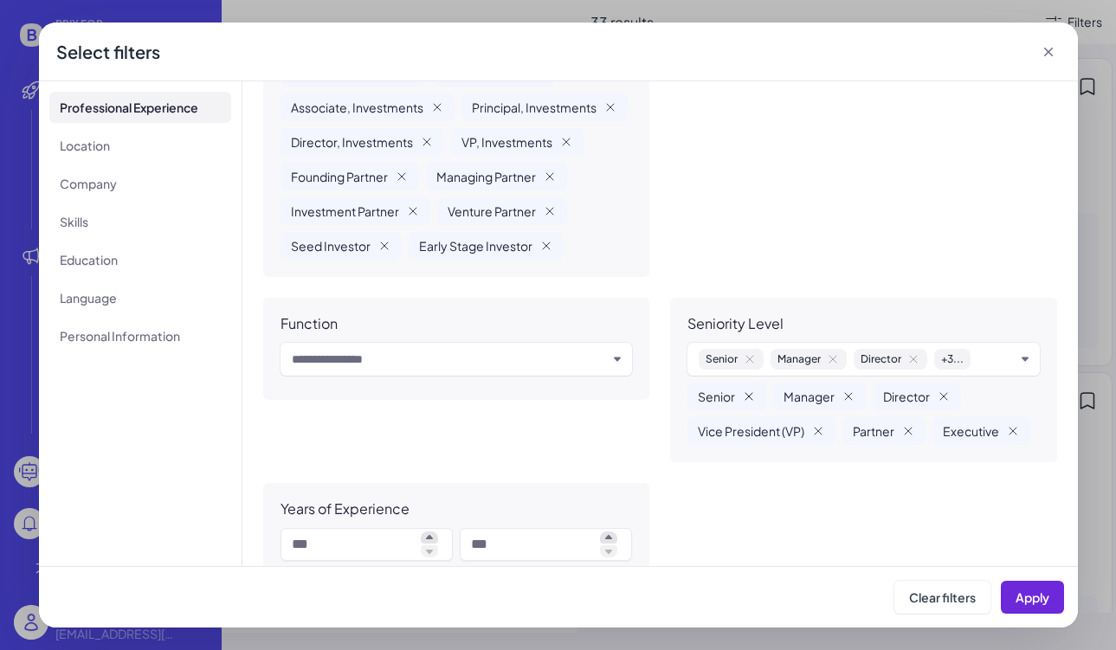
click at [751, 401] on icon "Remove Senior" at bounding box center [749, 397] width 14 height 14
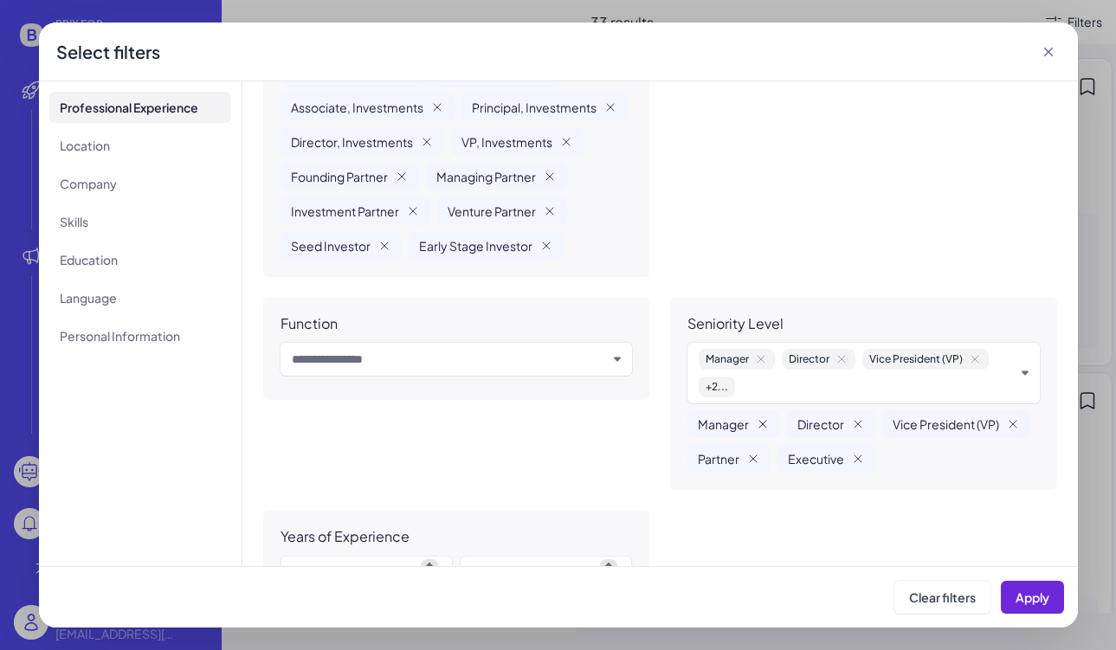
click at [759, 419] on icon "Remove Manager" at bounding box center [763, 424] width 14 height 14
click at [761, 420] on icon "Remove Director" at bounding box center [759, 424] width 14 height 14
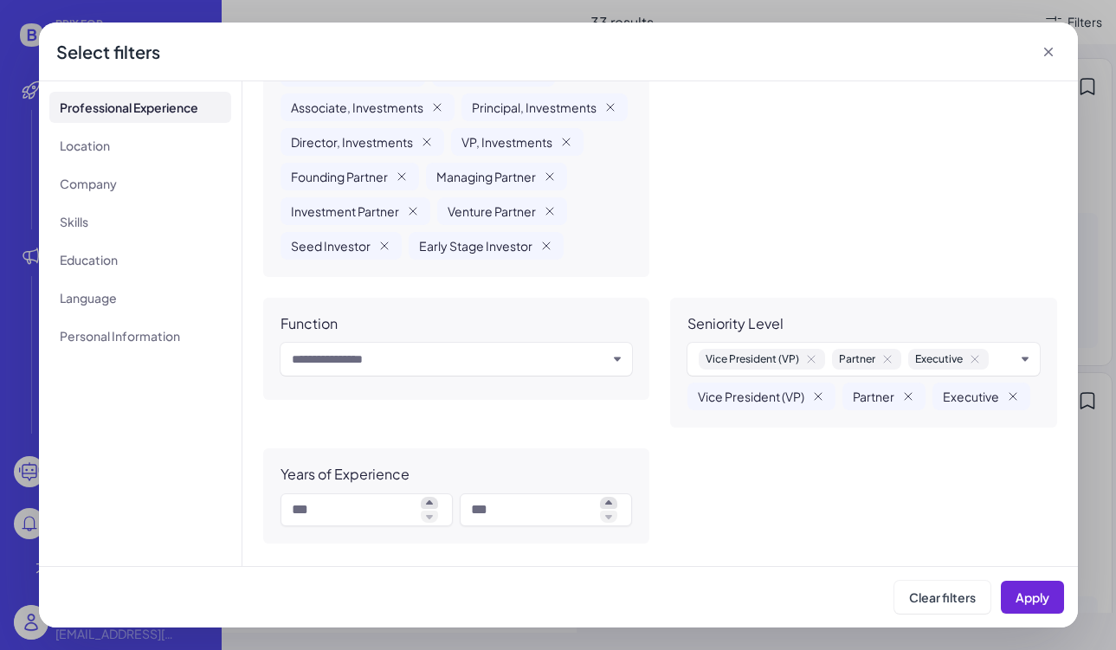
click at [817, 404] on div "Vice President (VP)" at bounding box center [762, 397] width 148 height 28
click at [821, 398] on icon "Remove Vice President (VP)" at bounding box center [818, 397] width 14 height 14
click at [744, 398] on div "Partner" at bounding box center [729, 397] width 83 height 28
click at [752, 398] on icon "Remove Partner" at bounding box center [753, 397] width 14 height 14
click at [763, 399] on icon "Remove Executive" at bounding box center [768, 397] width 14 height 14
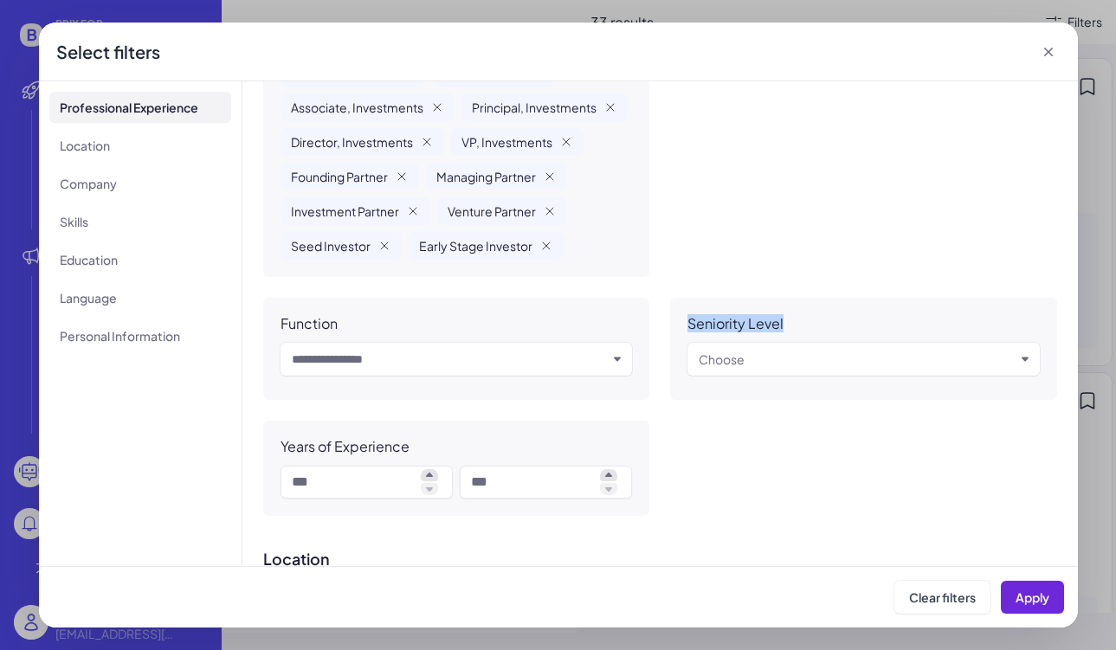
drag, startPoint x: 687, startPoint y: 324, endPoint x: 800, endPoint y: 324, distance: 113.4
click at [800, 324] on div "Seniority Level" at bounding box center [864, 323] width 352 height 17
copy div "Seniority Level"
click at [1014, 608] on button "Apply" at bounding box center [1032, 597] width 63 height 33
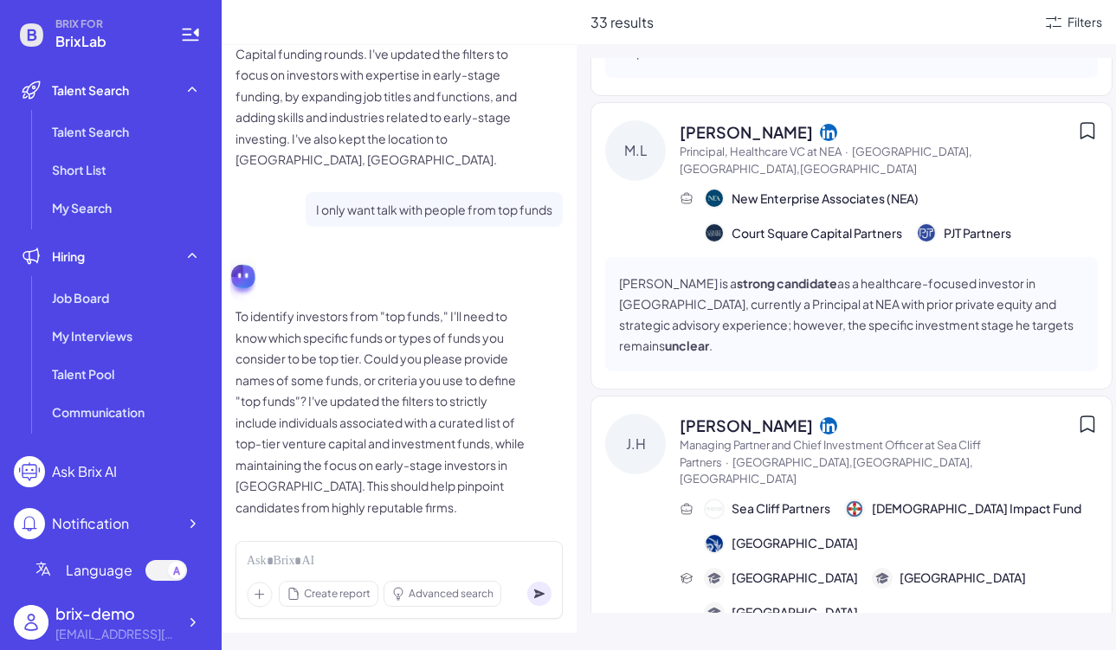
scroll to position [737, 0]
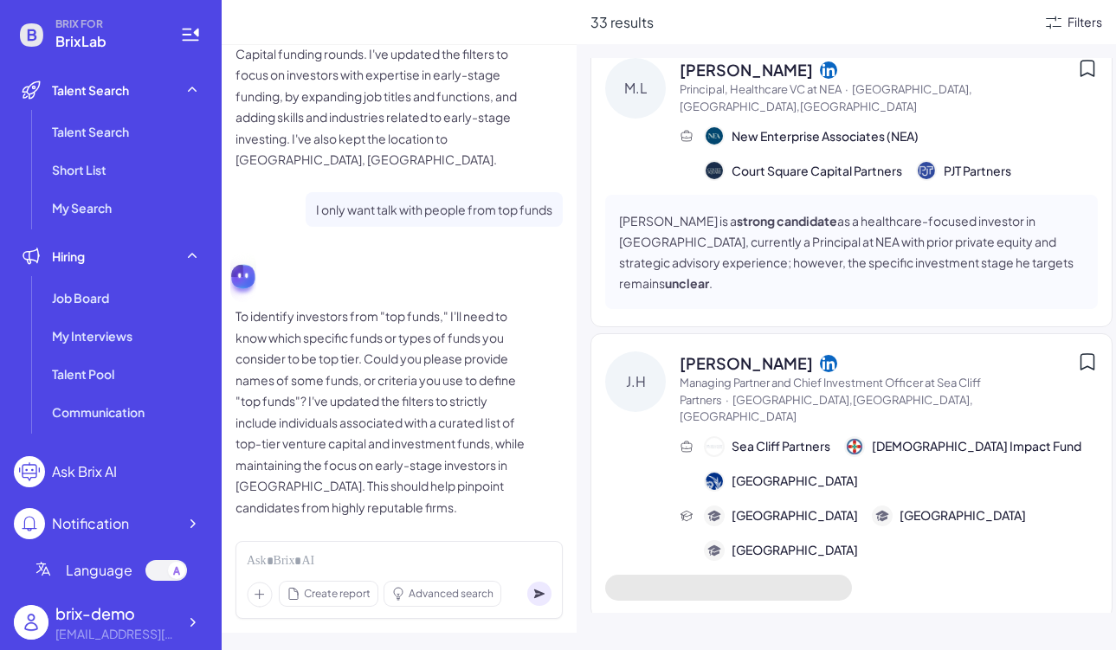
click at [1083, 26] on div "Filters" at bounding box center [1085, 22] width 35 height 18
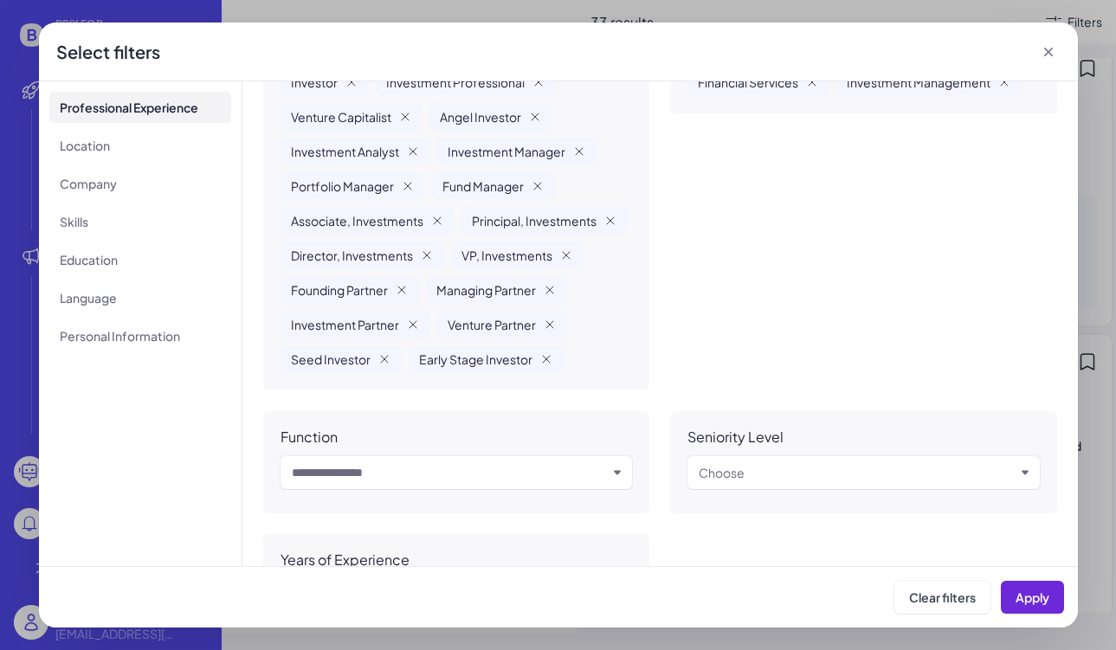
scroll to position [0, 0]
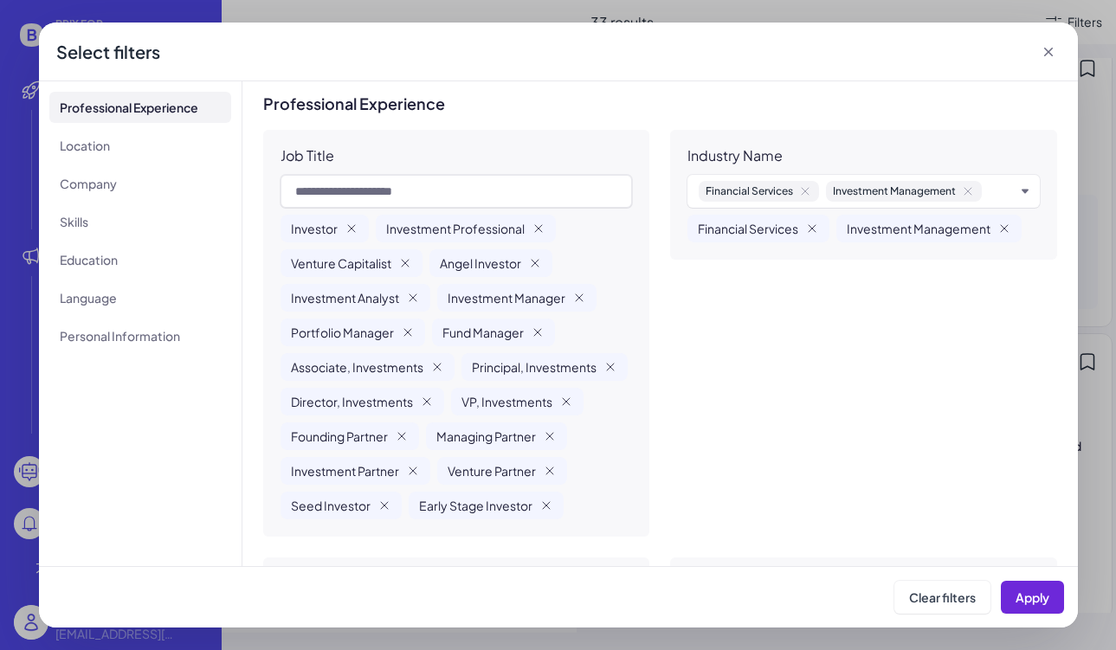
click at [808, 187] on icon "button" at bounding box center [805, 191] width 14 height 14
click at [836, 196] on icon "button" at bounding box center [841, 191] width 14 height 14
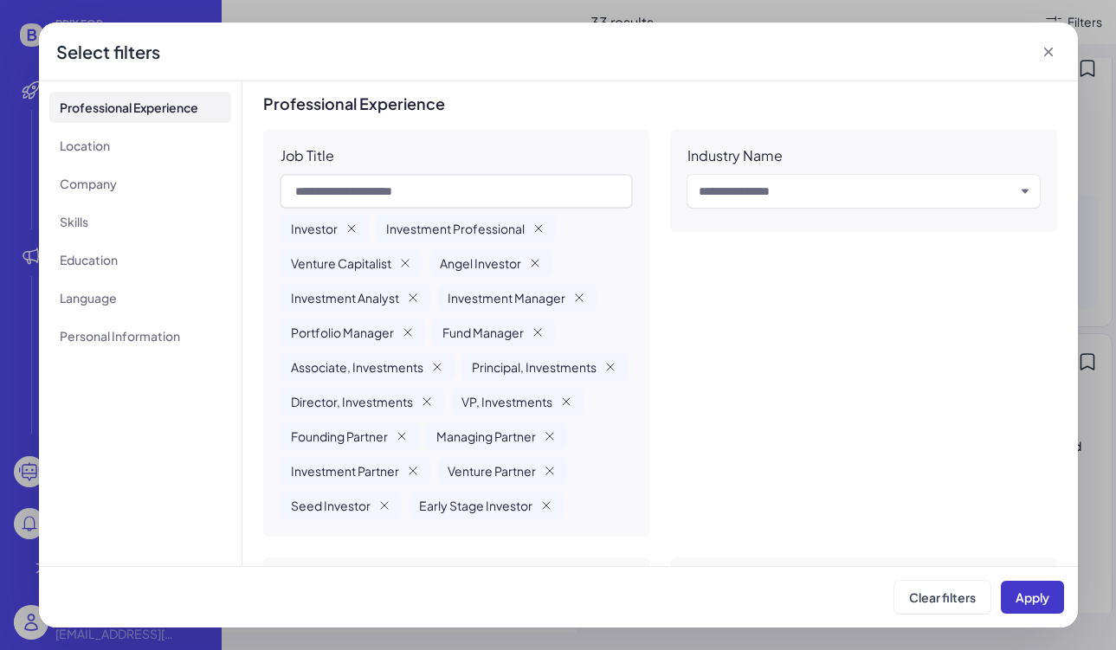
click at [1056, 597] on button "Apply" at bounding box center [1032, 597] width 63 height 33
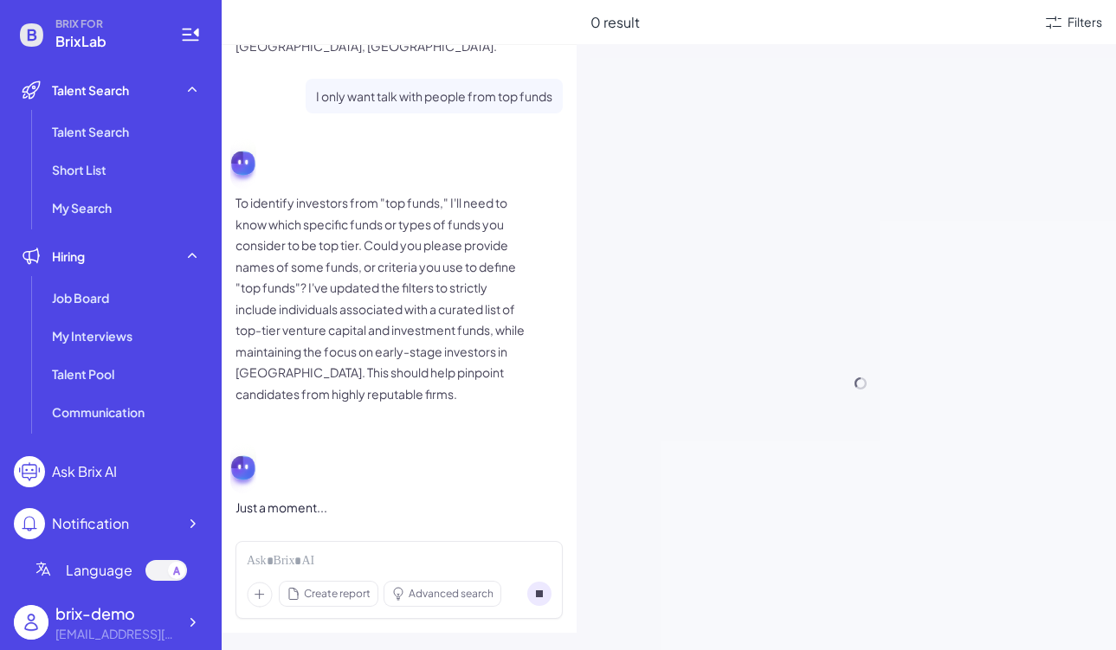
scroll to position [714, 0]
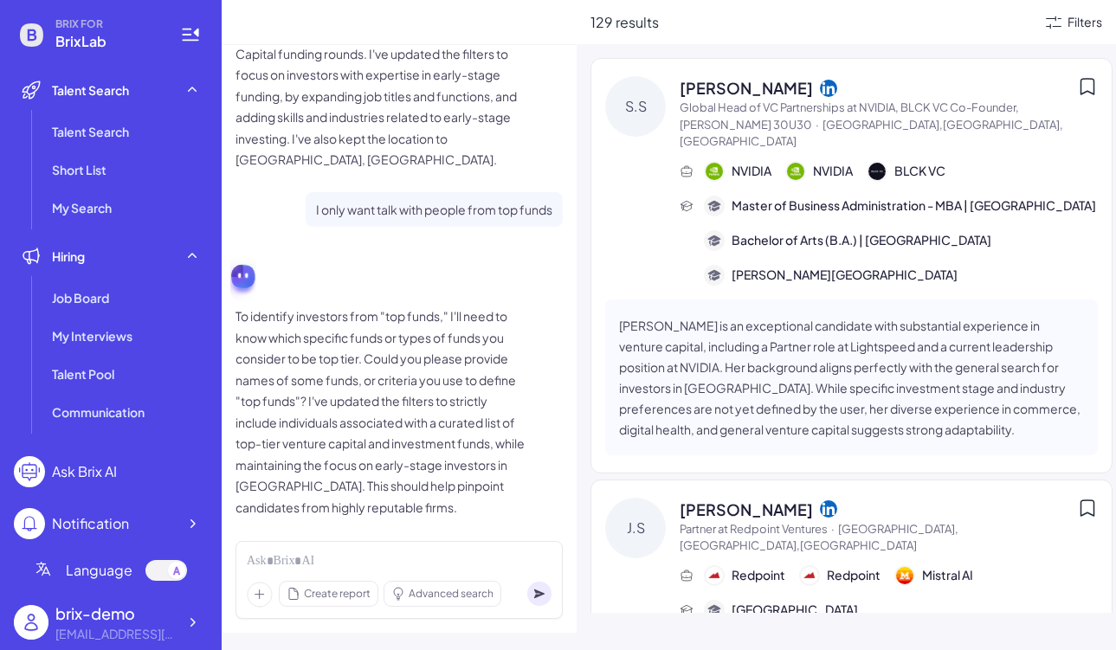
click at [1081, 28] on div "Filters" at bounding box center [1085, 22] width 35 height 18
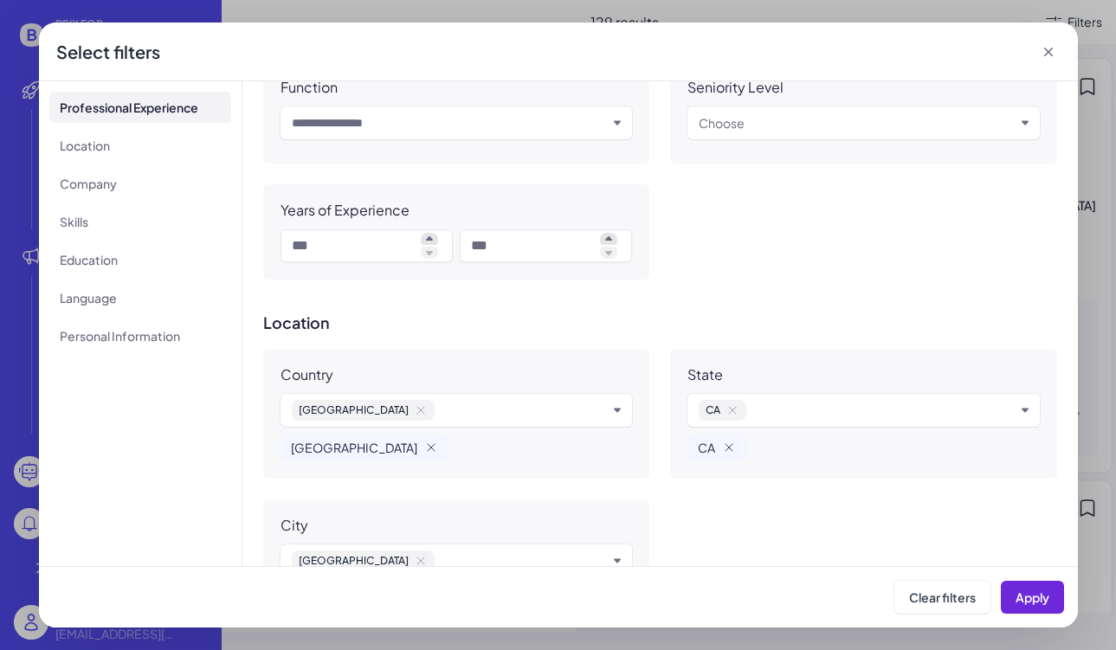
scroll to position [343, 0]
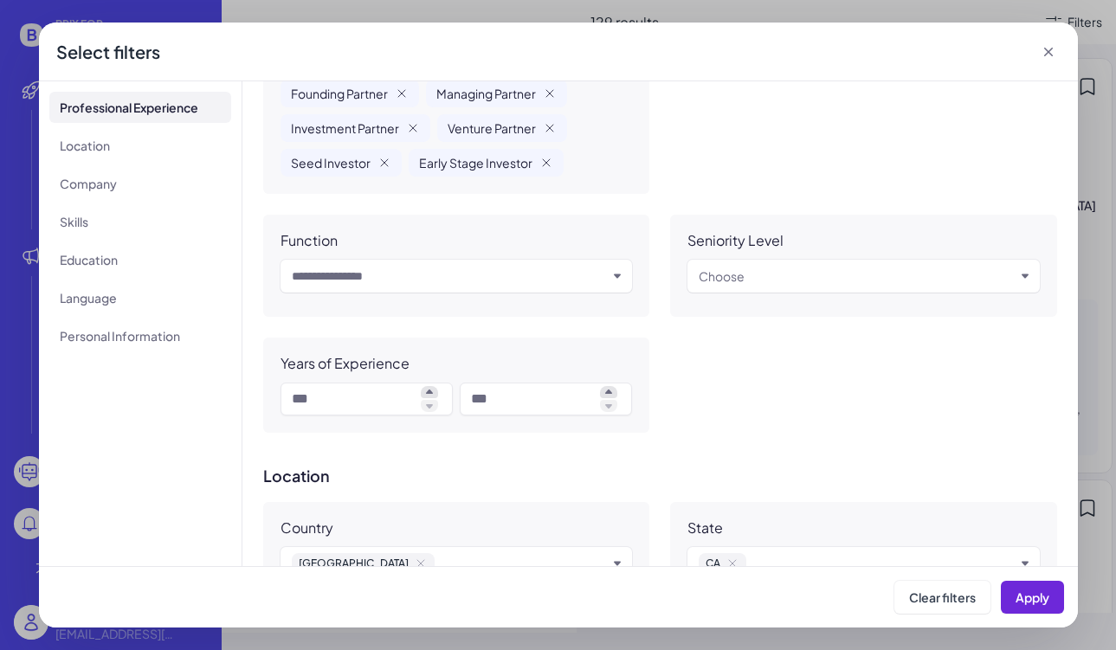
click at [1053, 50] on icon at bounding box center [1048, 51] width 17 height 17
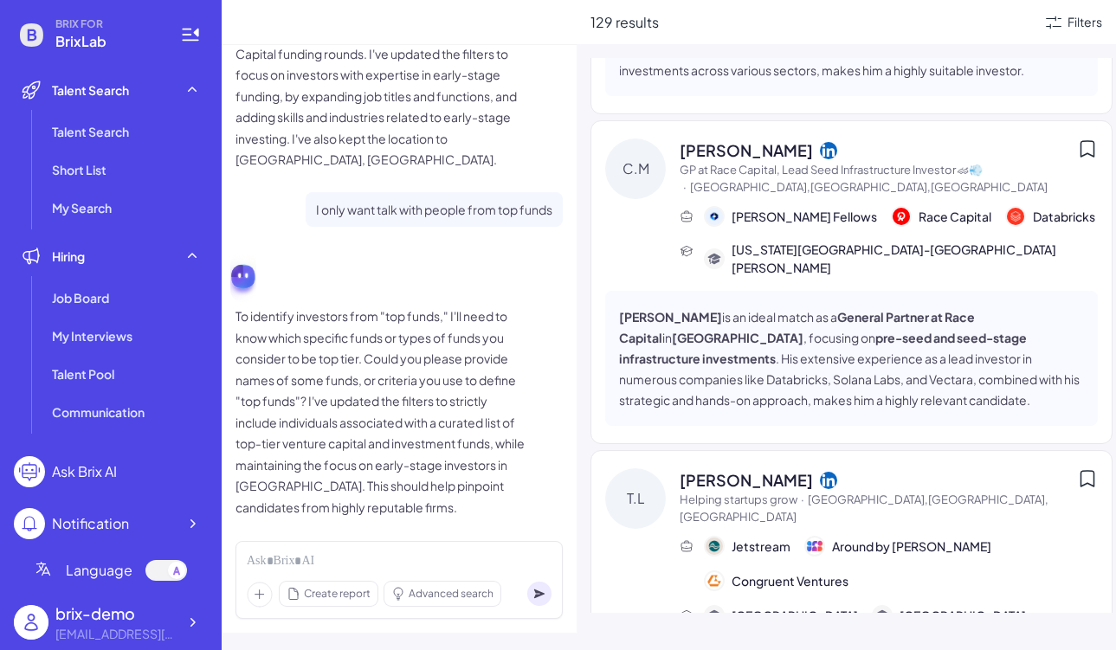
scroll to position [2824, 0]
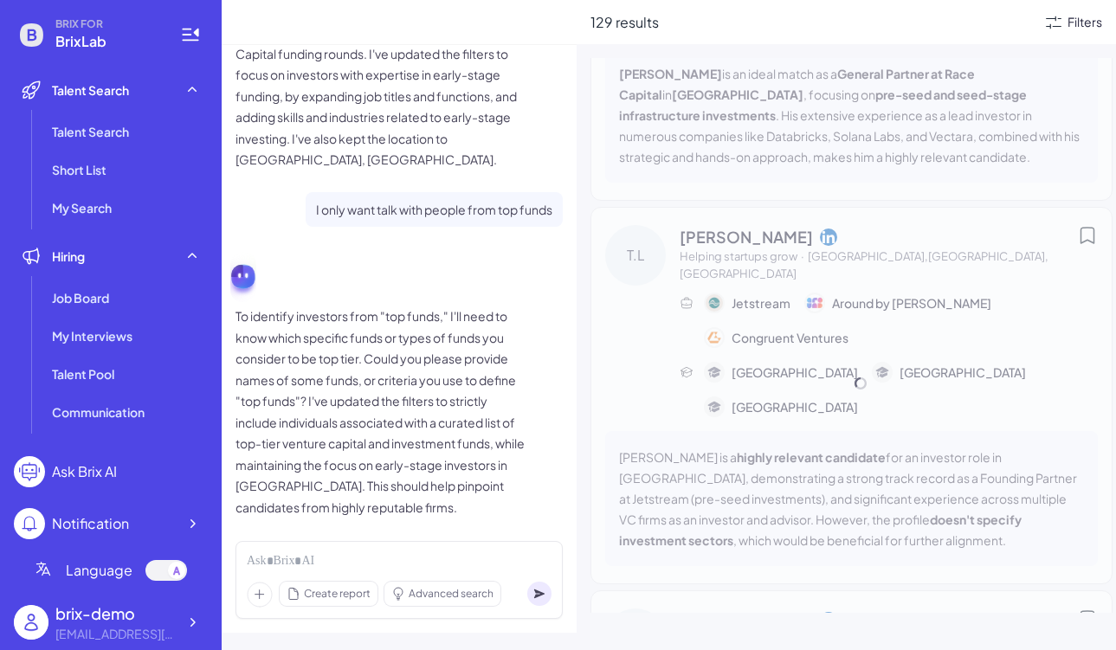
click at [1077, 30] on div "Filters" at bounding box center [1085, 22] width 35 height 18
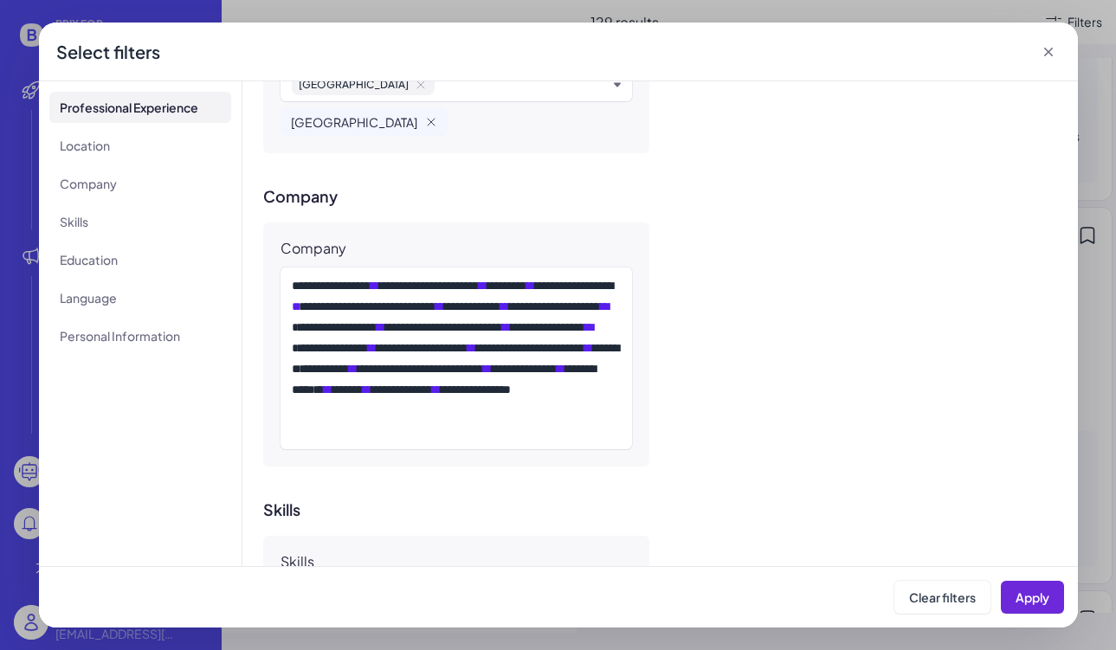
scroll to position [1263, 0]
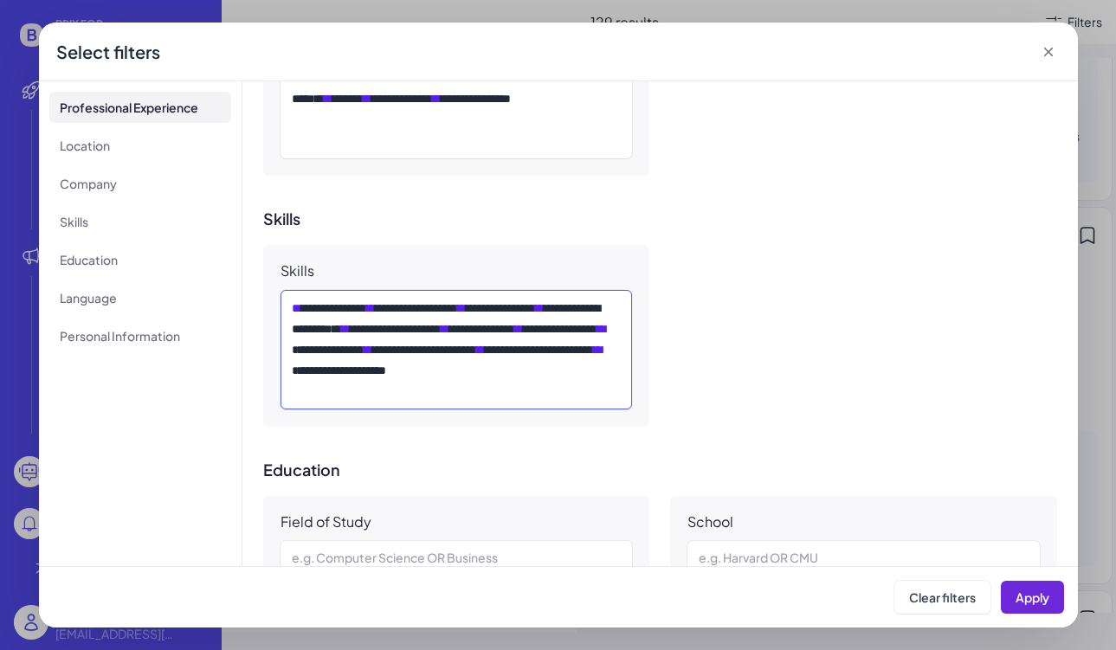
click at [597, 335] on span "**" at bounding box center [601, 329] width 9 height 12
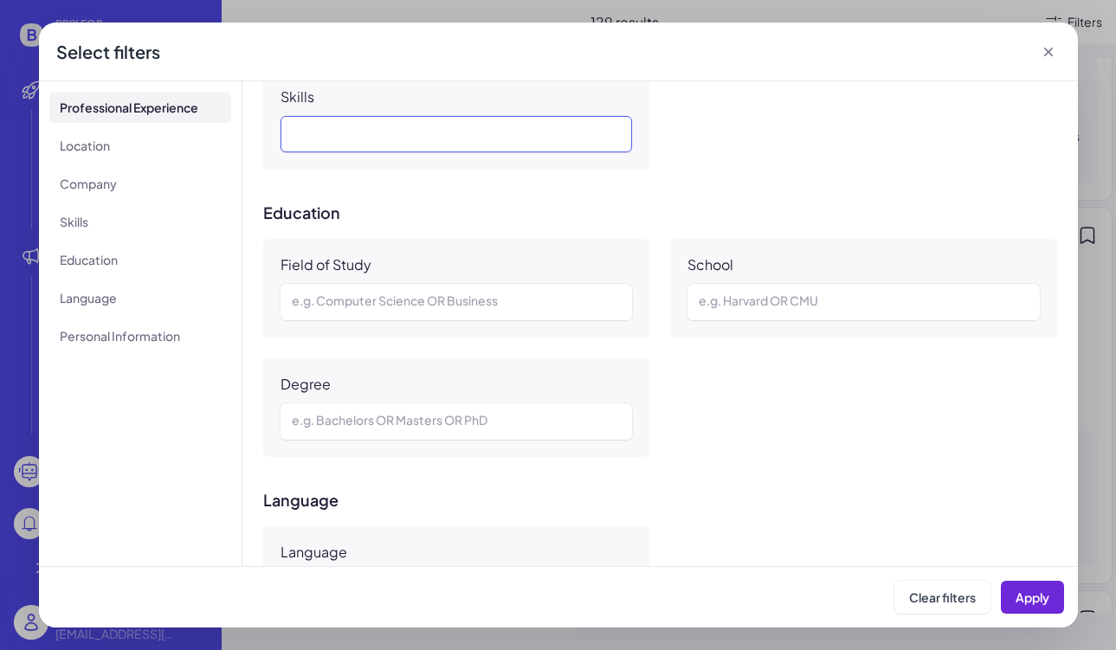
scroll to position [1455, 0]
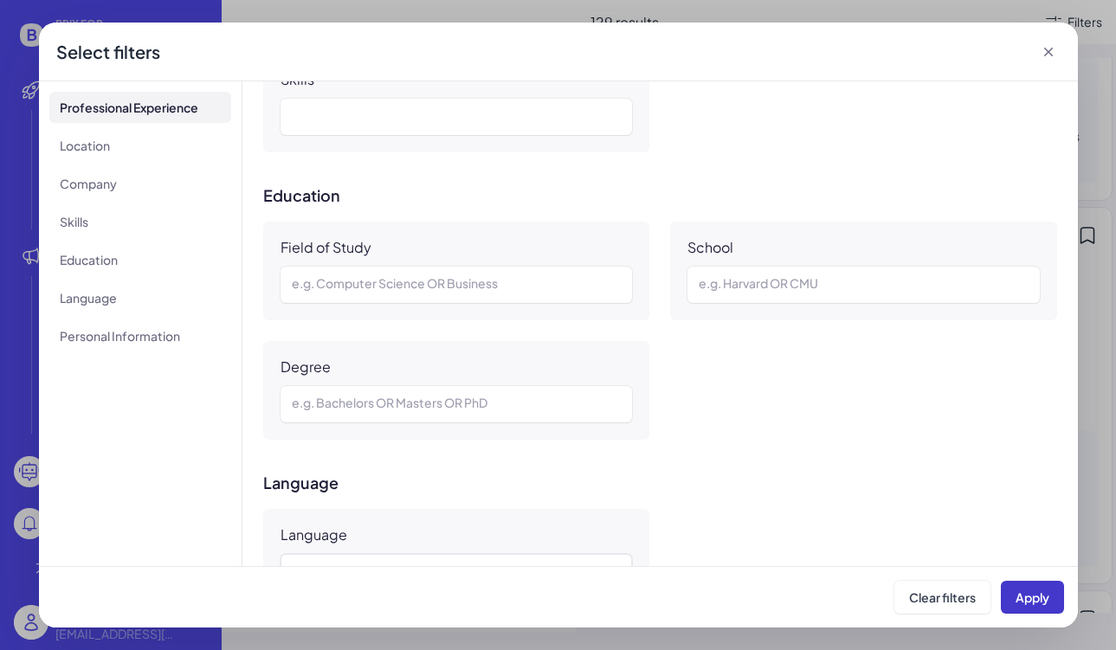
click at [1037, 603] on span "Apply" at bounding box center [1033, 598] width 34 height 16
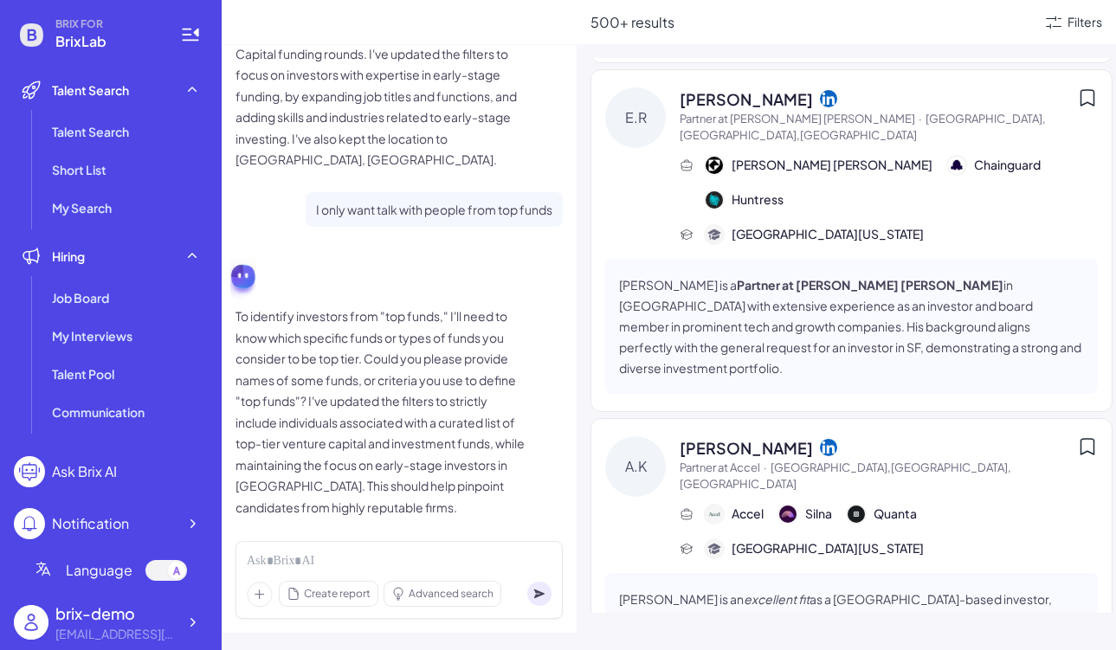
scroll to position [2710, 0]
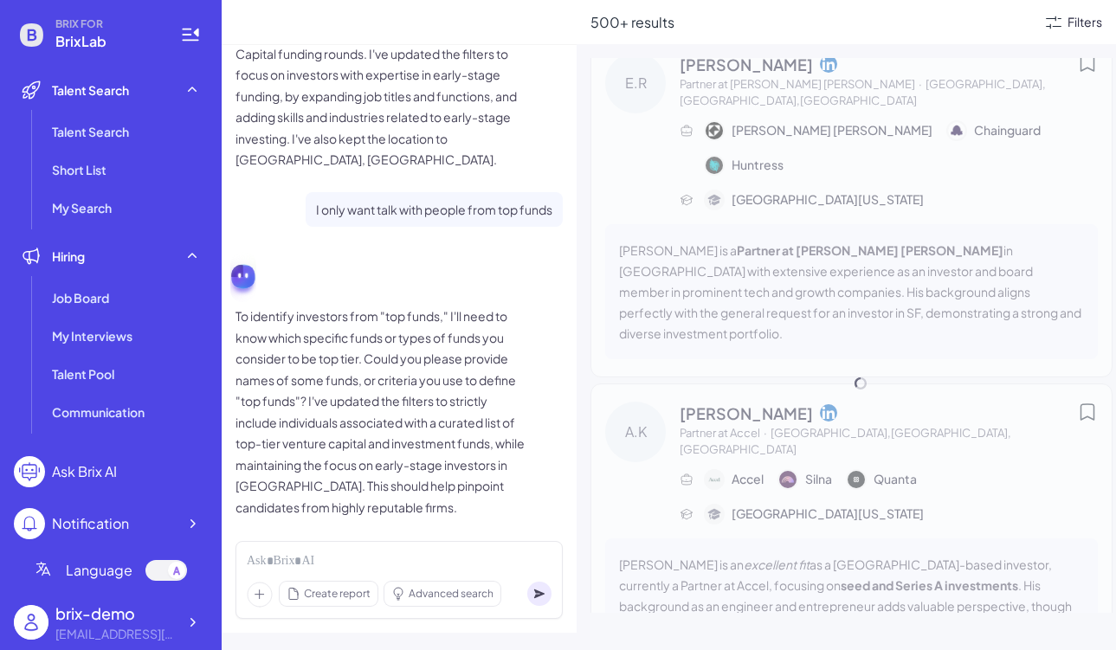
click at [1069, 23] on div "Filters" at bounding box center [1085, 22] width 35 height 18
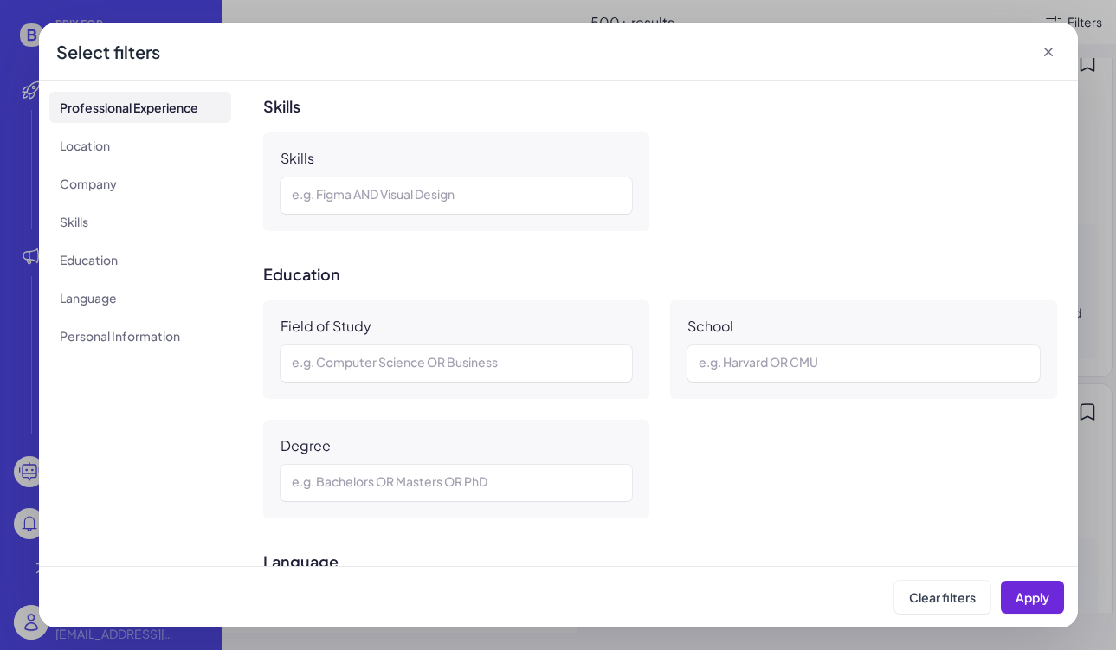
scroll to position [1274, 0]
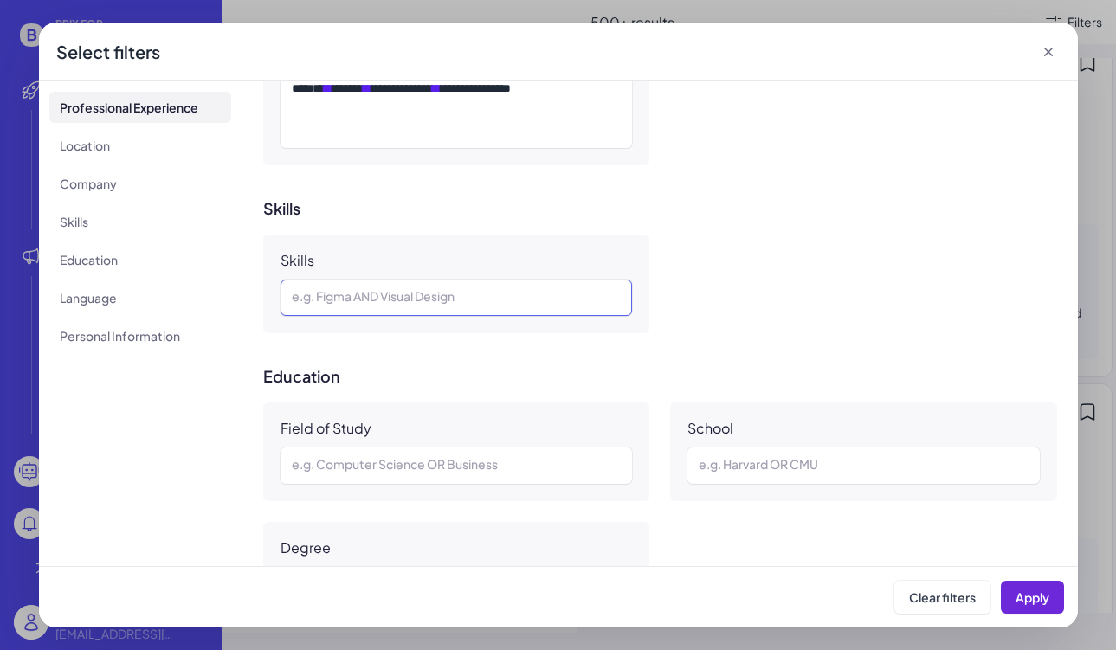
click at [426, 307] on div at bounding box center [457, 297] width 330 height 21
paste div
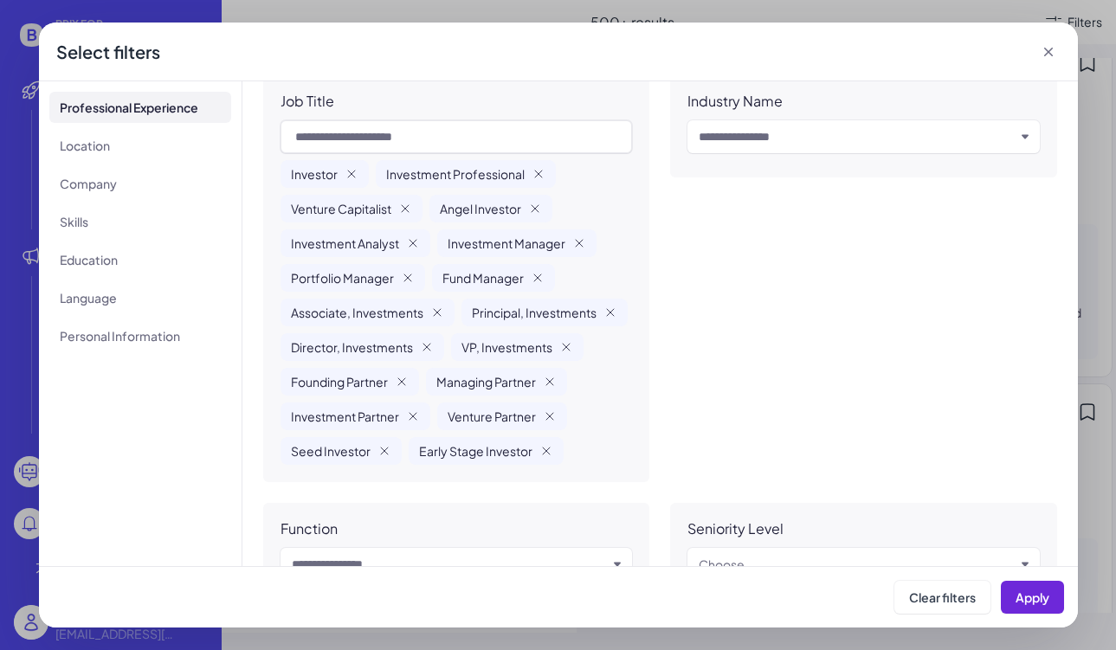
scroll to position [0, 0]
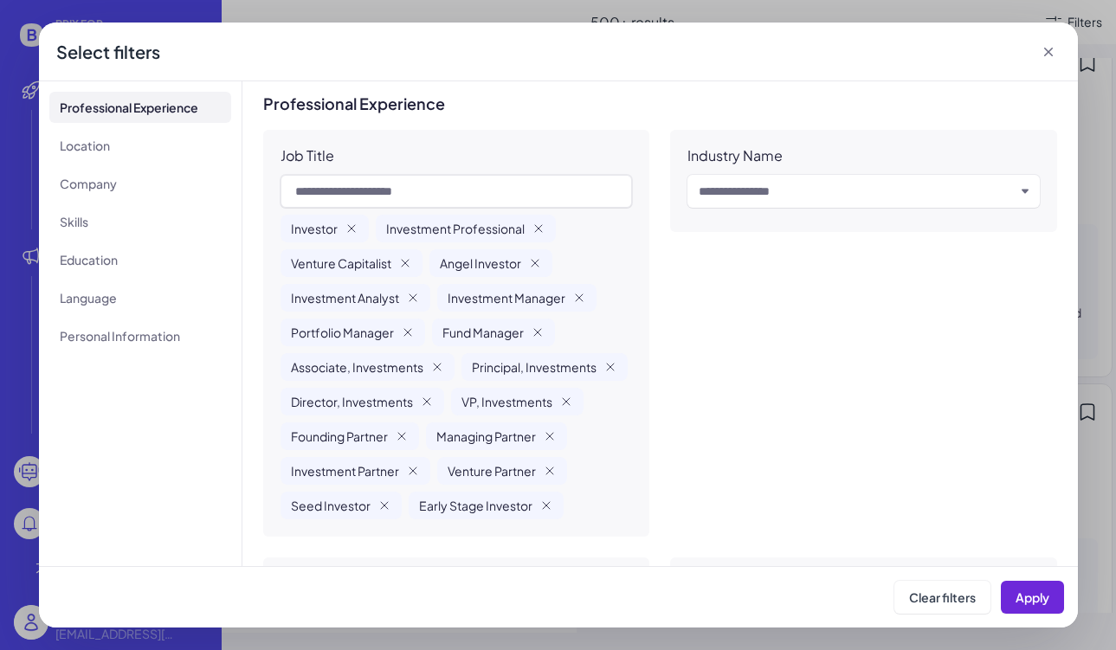
click at [1049, 51] on icon at bounding box center [1047, 52] width 9 height 9
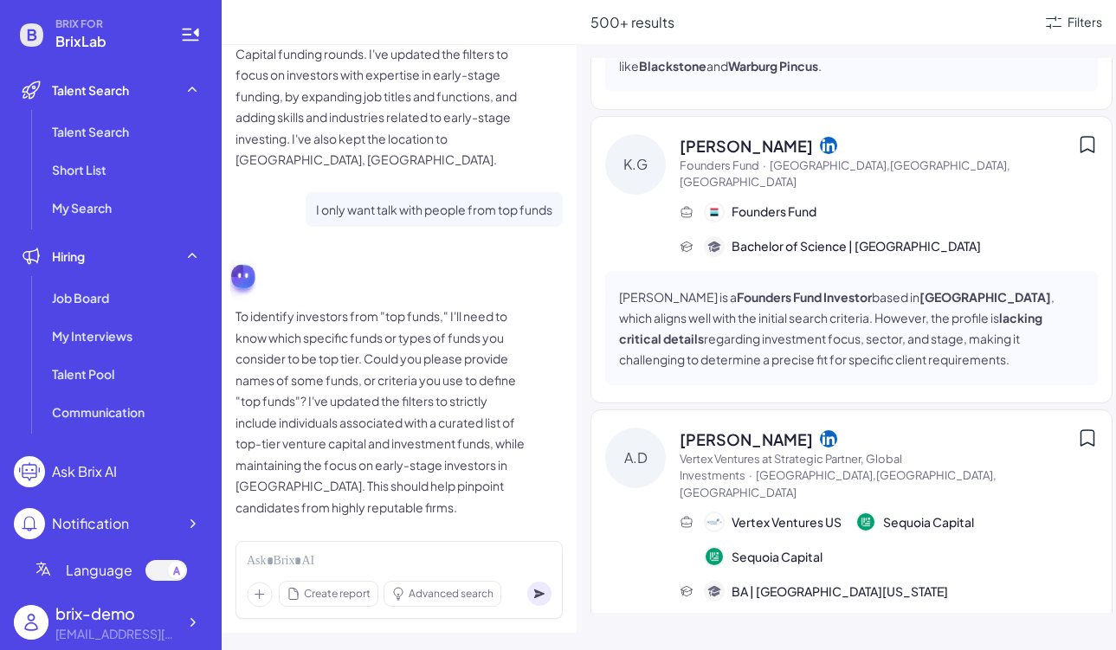
scroll to position [11878, 0]
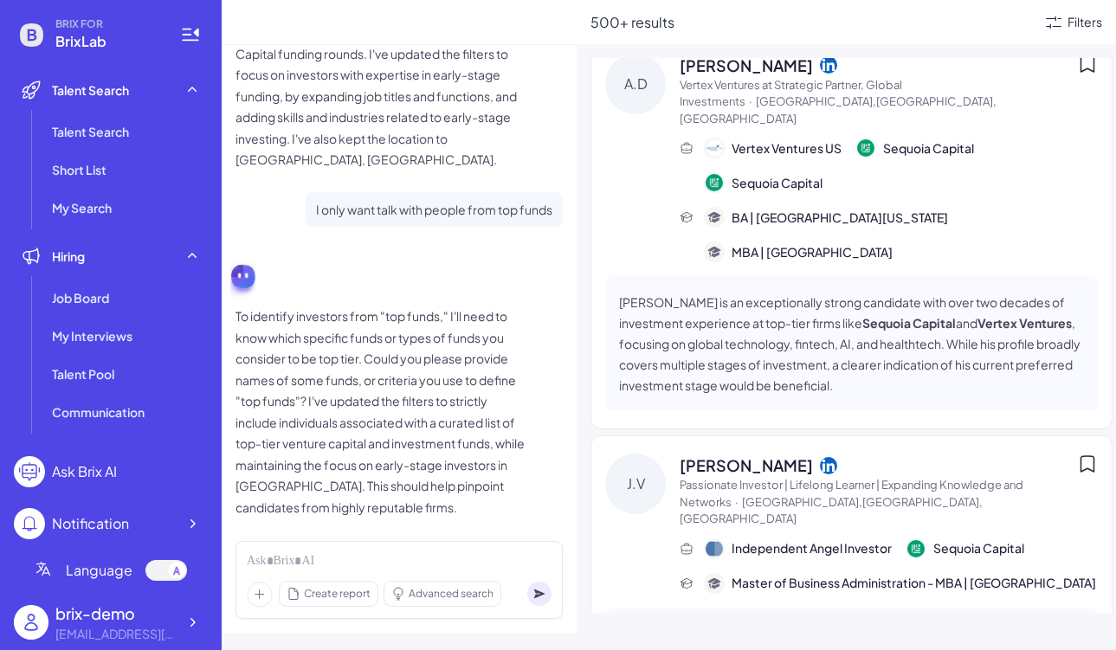
click at [1063, 17] on icon at bounding box center [1053, 22] width 21 height 21
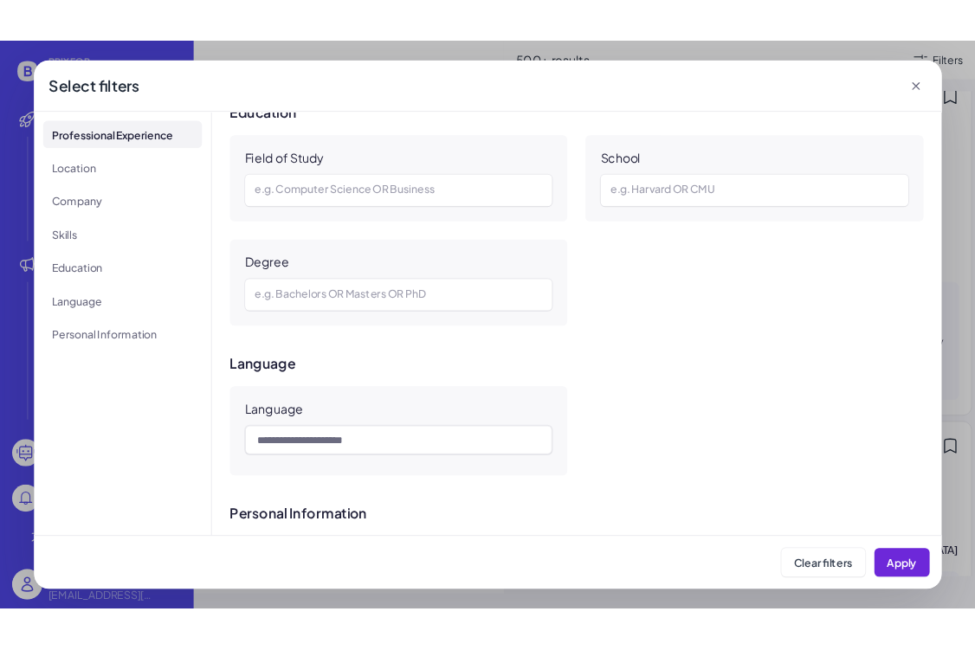
scroll to position [1787, 0]
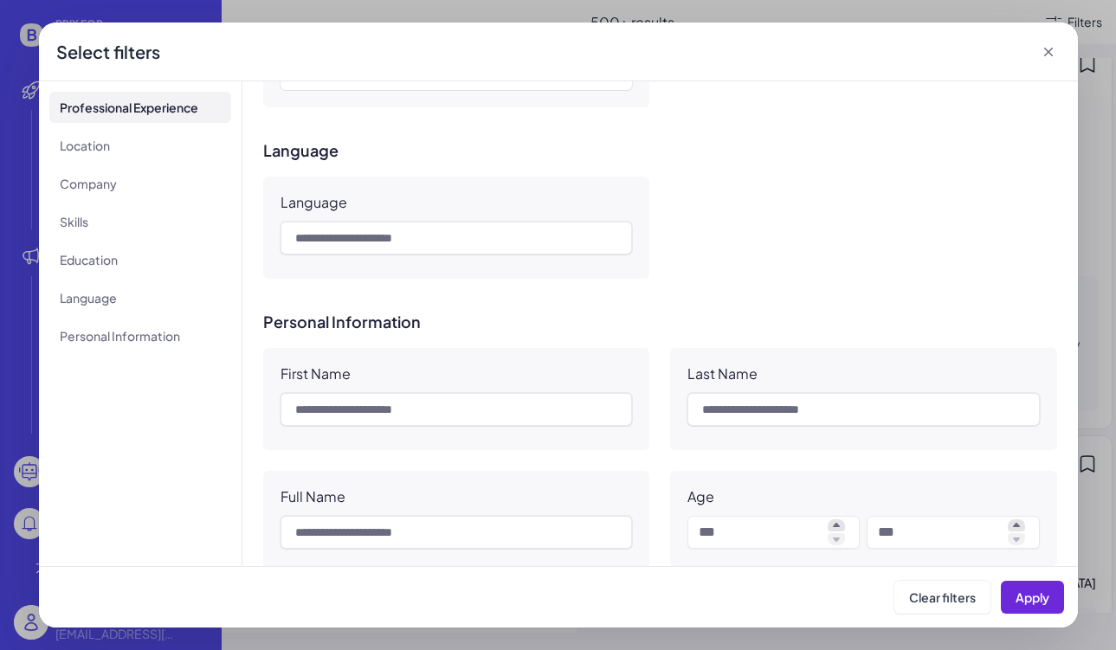
click at [1054, 51] on icon at bounding box center [1048, 51] width 17 height 17
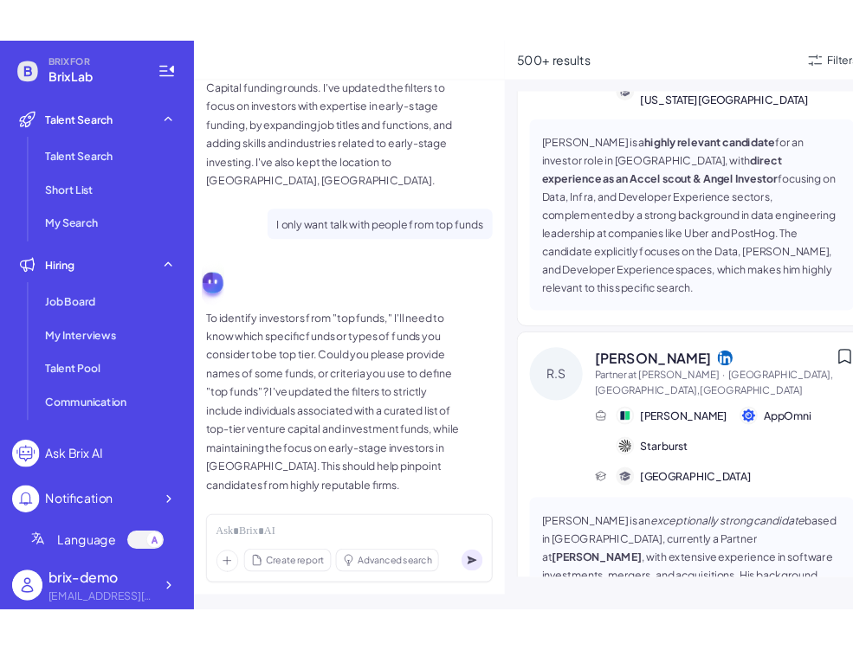
scroll to position [21082, 0]
